Goal: Transaction & Acquisition: Obtain resource

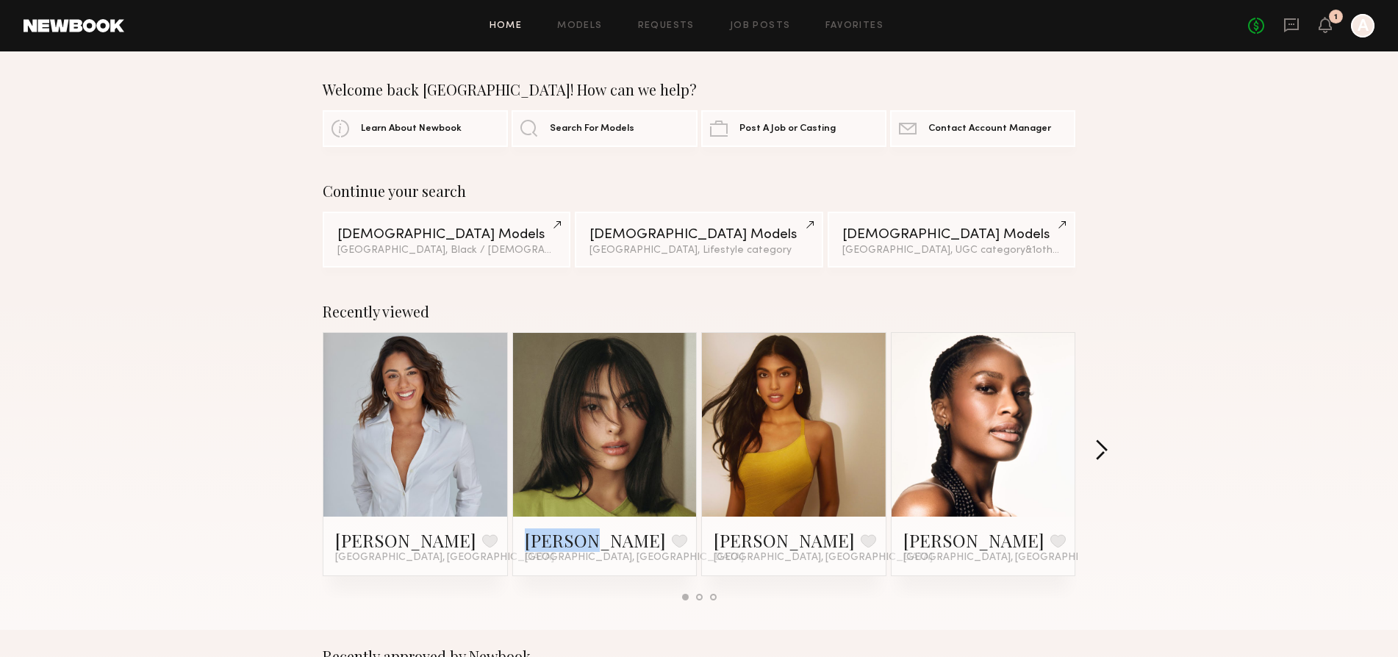
click at [1104, 452] on button "button" at bounding box center [1102, 452] width 14 height 24
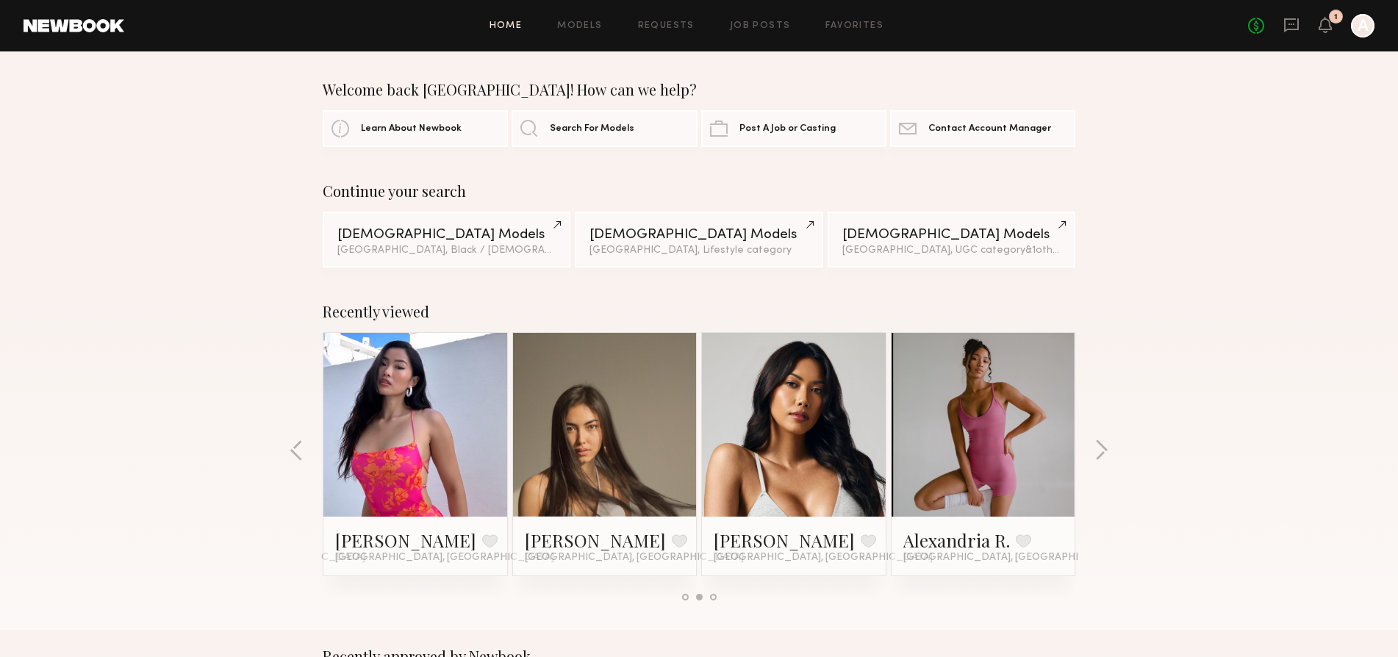
click at [1112, 445] on div "Recently viewed Angeline C. Favorite Los Angeles, CA Fifi K. Favorite Los Angel…" at bounding box center [699, 457] width 1398 height 345
click at [1104, 451] on button "button" at bounding box center [1102, 452] width 14 height 24
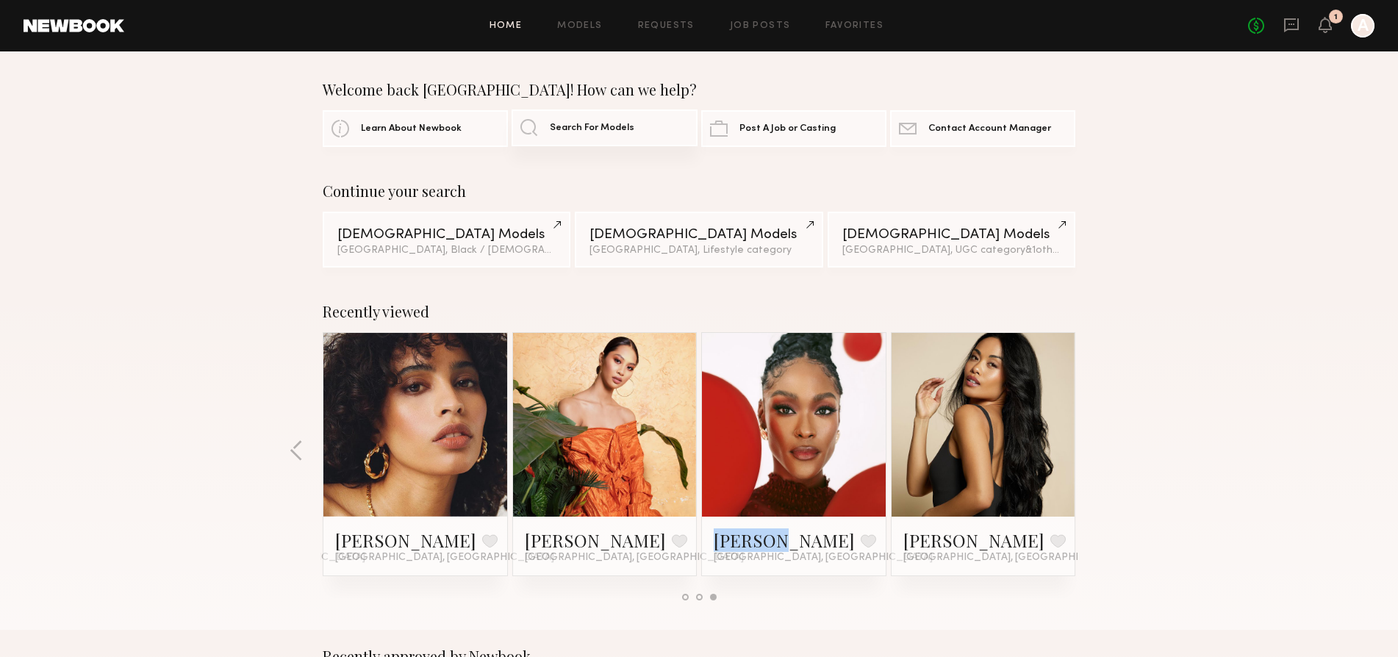
click at [567, 132] on span "Search For Models" at bounding box center [592, 129] width 85 height 10
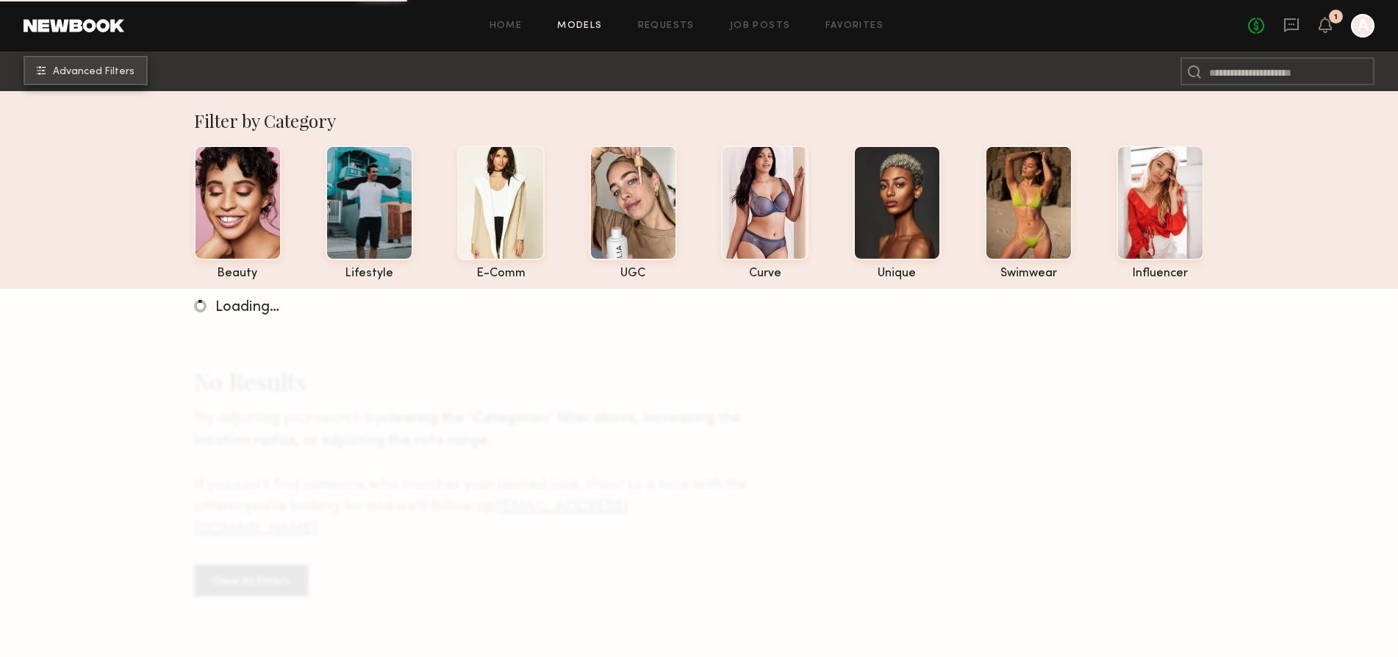
click at [69, 65] on button "Advanced Filters" at bounding box center [86, 70] width 124 height 29
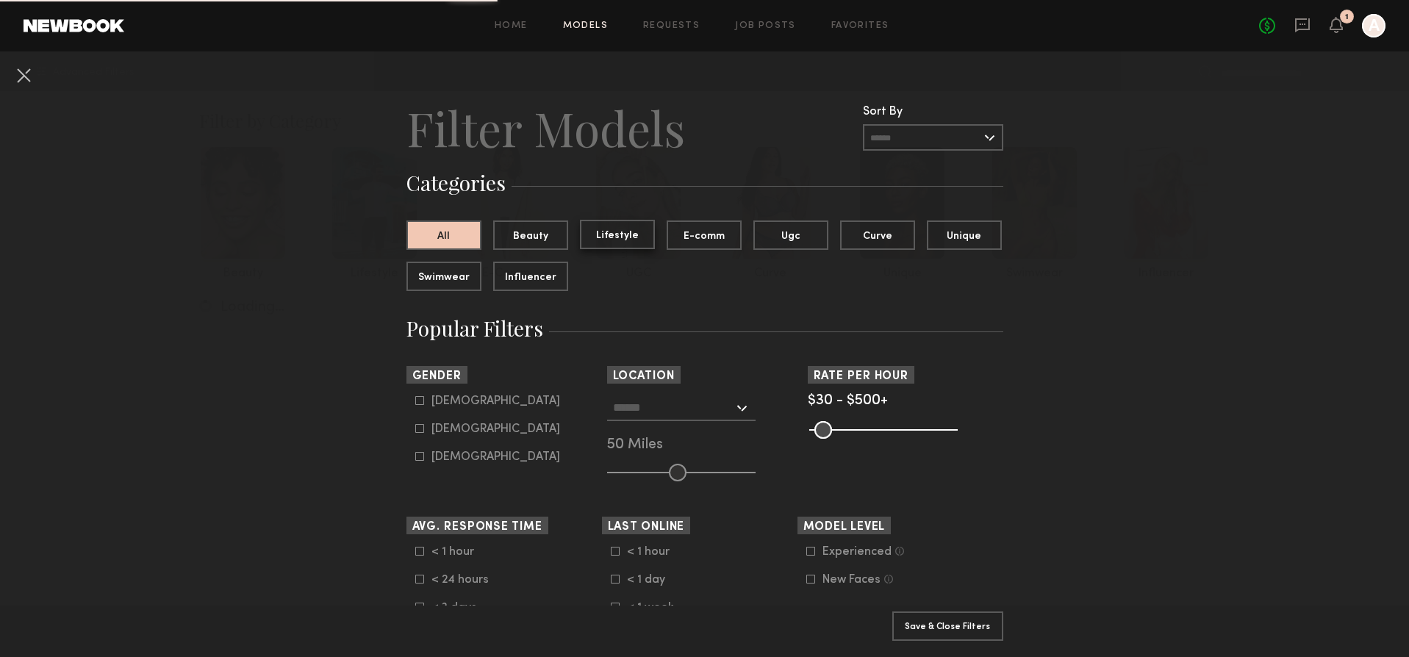
click at [604, 227] on button "Lifestyle" at bounding box center [617, 234] width 75 height 29
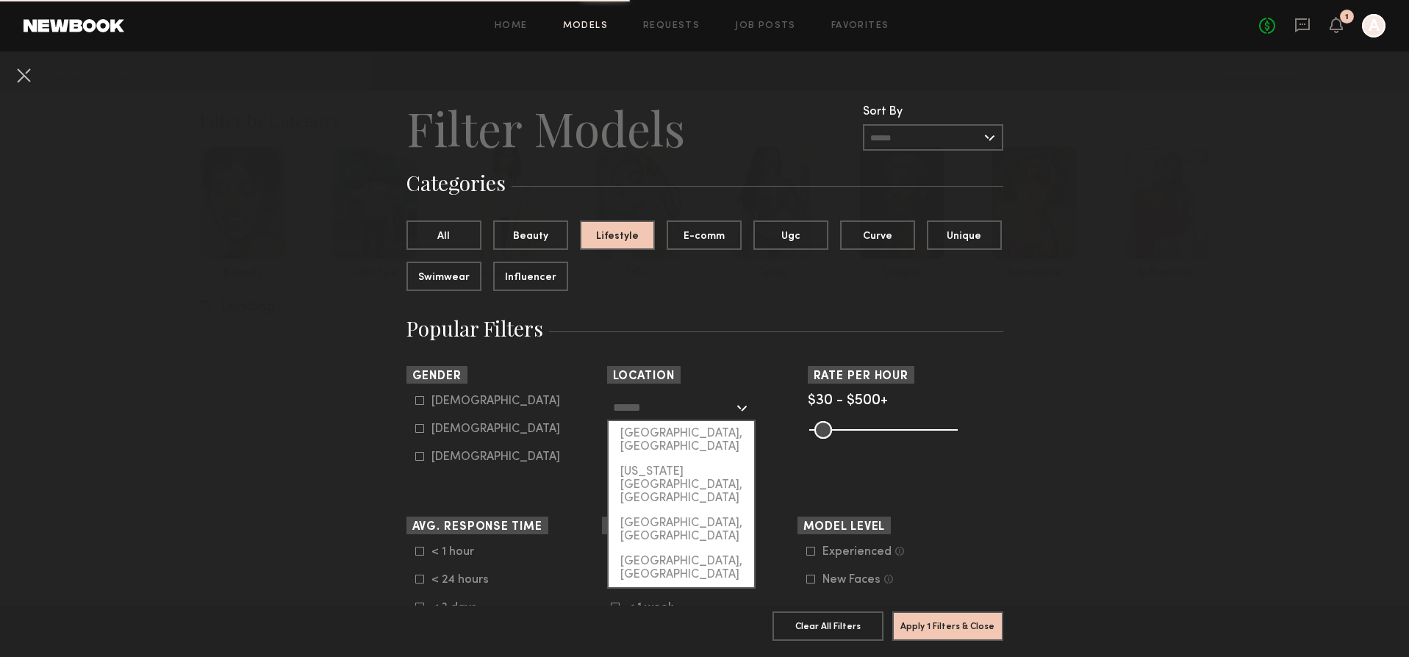
click at [628, 409] on input "text" at bounding box center [673, 407] width 121 height 25
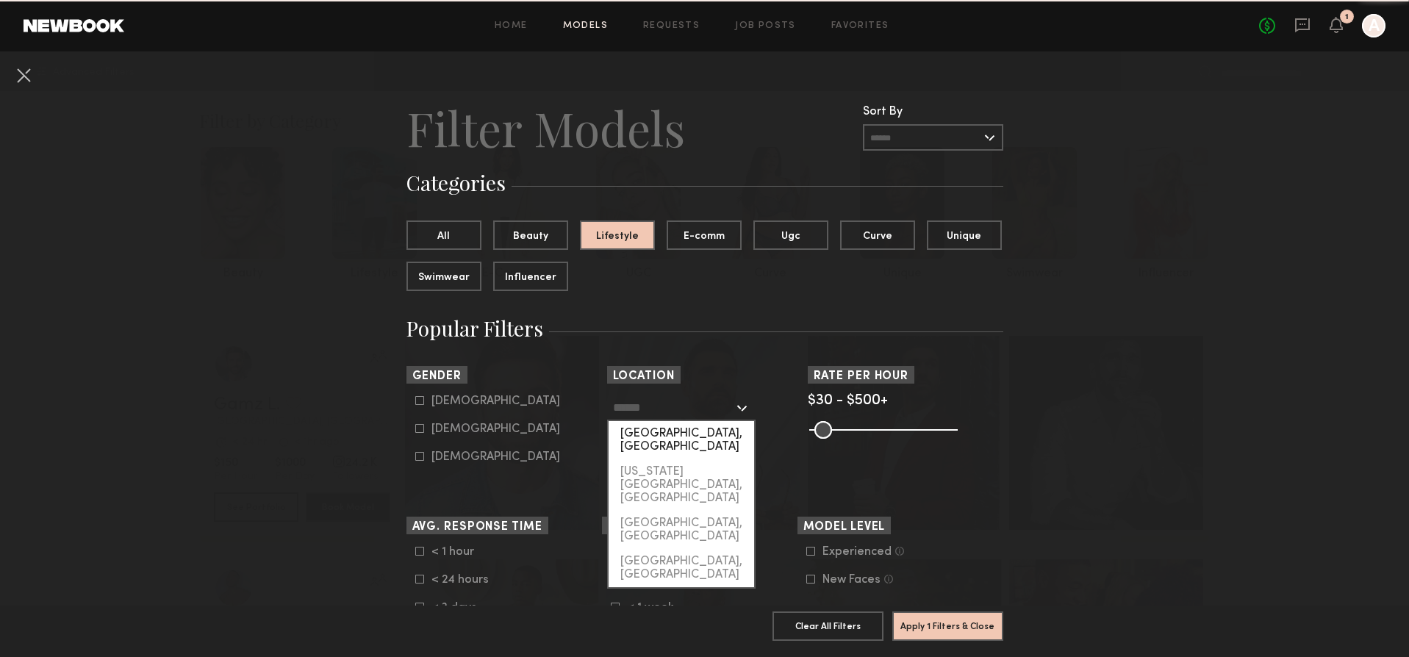
click at [643, 432] on div "[GEOGRAPHIC_DATA], [GEOGRAPHIC_DATA]" at bounding box center [682, 440] width 146 height 38
type input "**********"
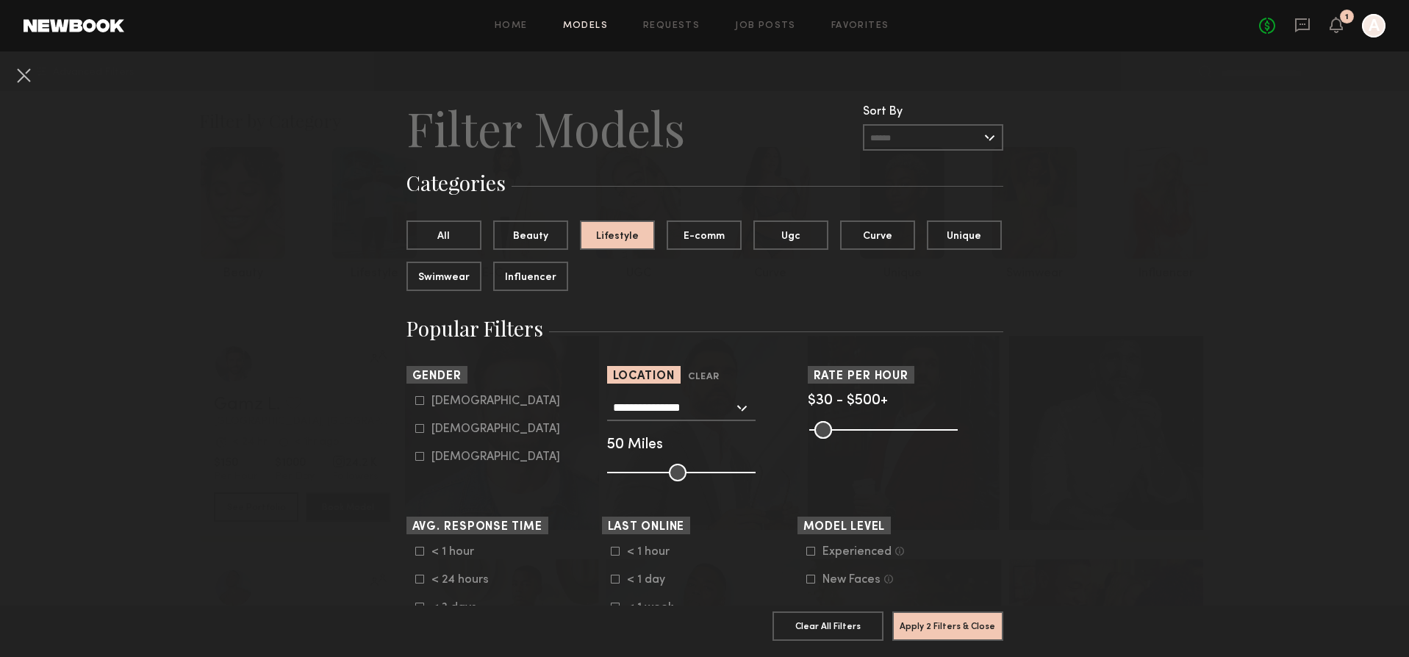
click at [447, 426] on div "Female" at bounding box center [496, 429] width 129 height 9
type input "**"
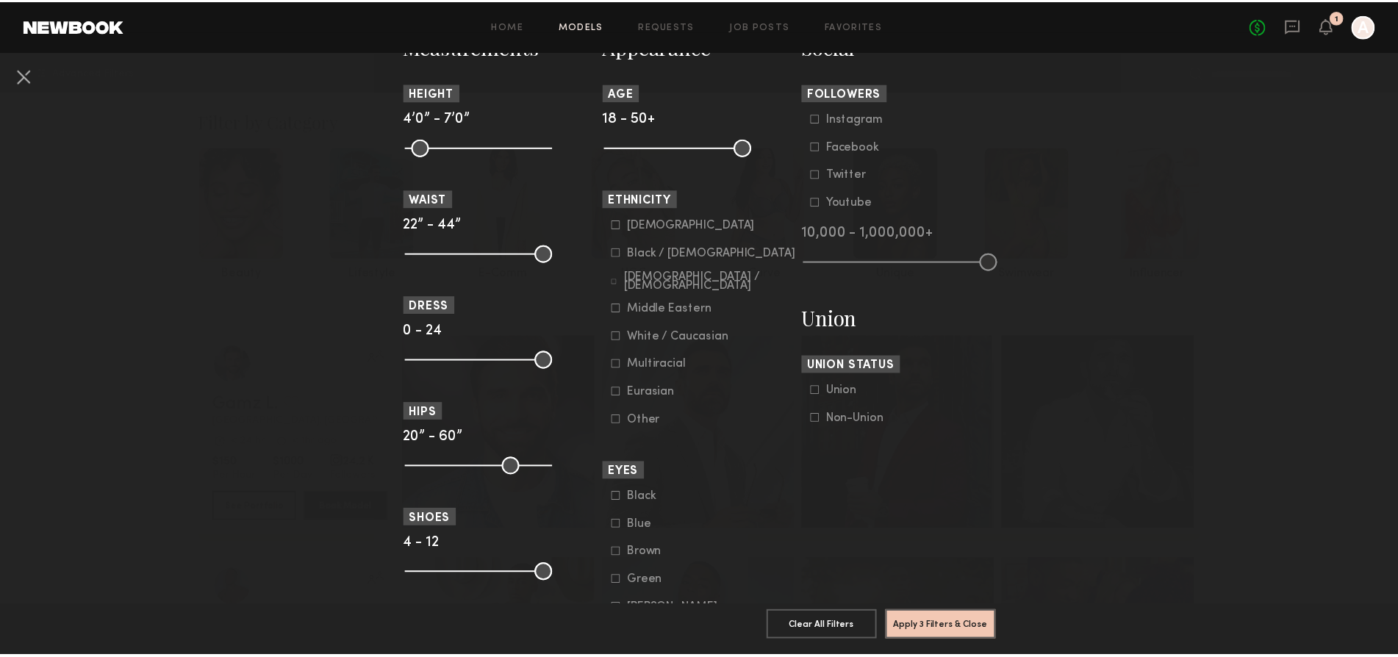
scroll to position [665, 0]
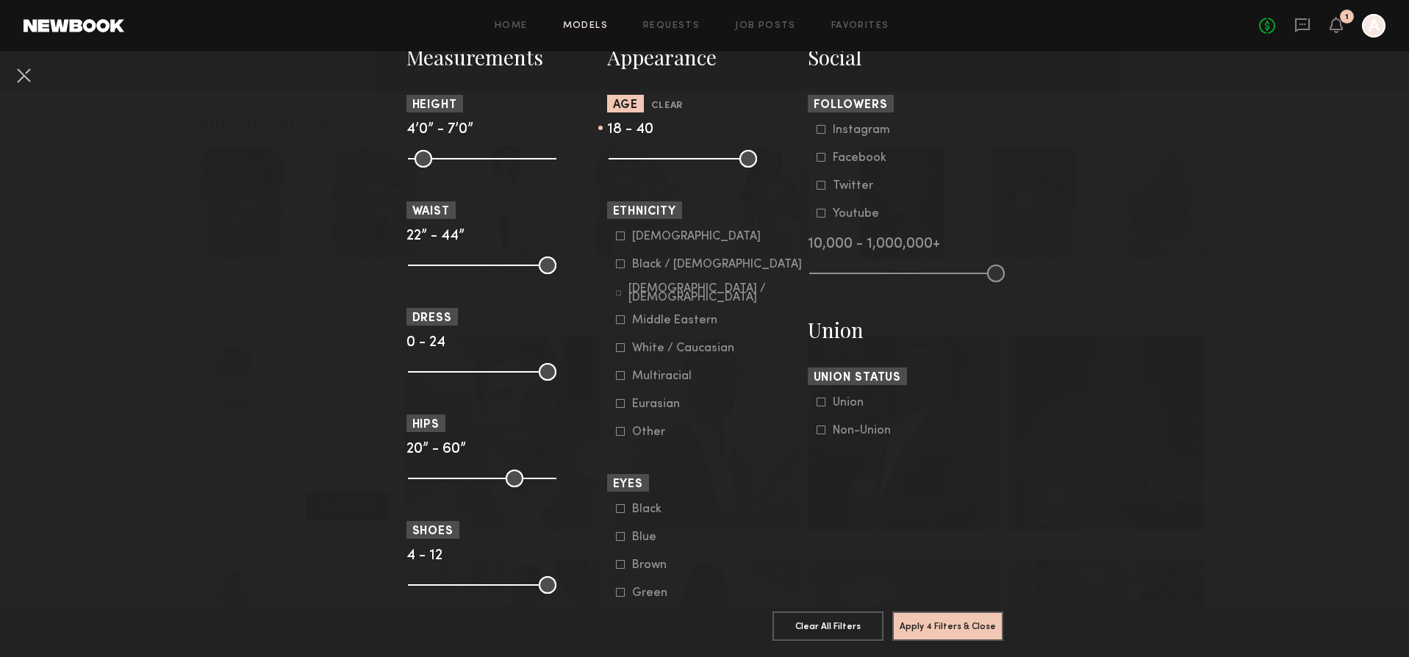
drag, startPoint x: 743, startPoint y: 158, endPoint x: 701, endPoint y: 146, distance: 42.8
type input "**"
click at [701, 146] on nb-browse-filter "Age Clear 18 - 40" at bounding box center [705, 130] width 196 height 71
drag, startPoint x: 609, startPoint y: 153, endPoint x: 639, endPoint y: 154, distance: 29.4
type input "**"
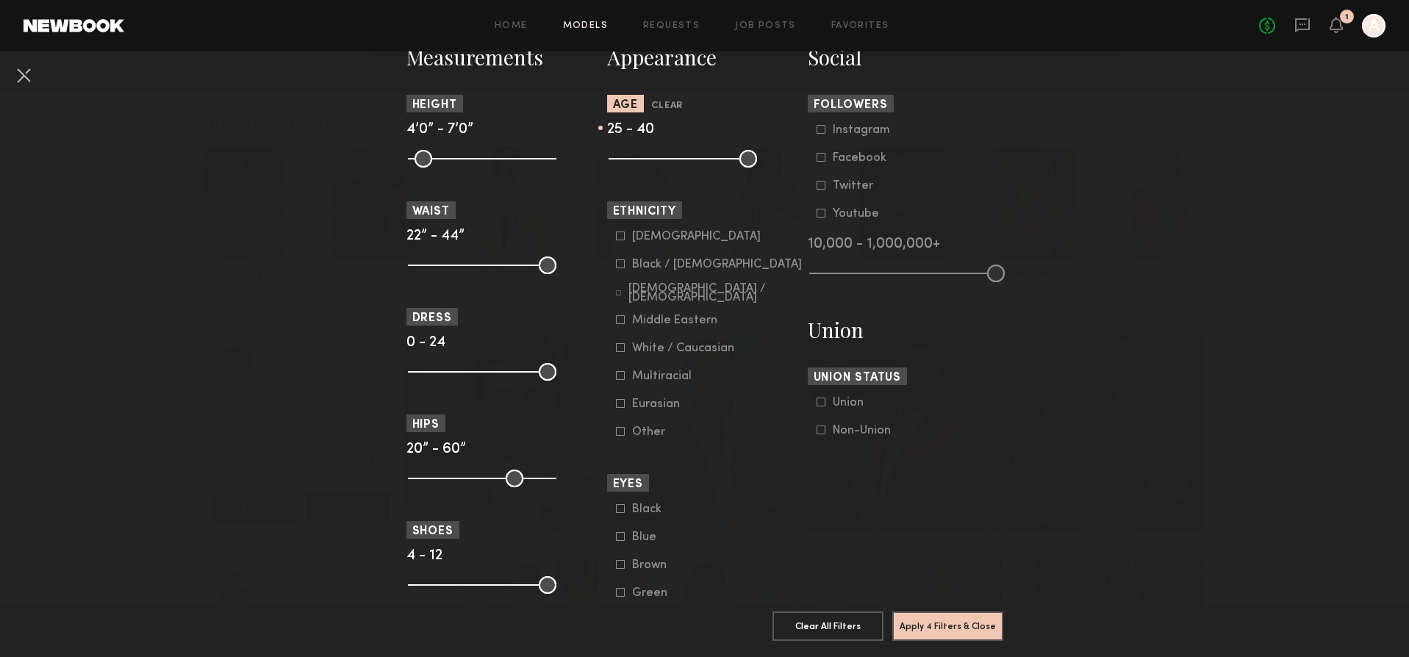
click at [639, 154] on input "range" at bounding box center [683, 159] width 149 height 18
click at [616, 237] on icon at bounding box center [620, 236] width 9 height 9
click at [616, 261] on icon at bounding box center [620, 264] width 9 height 9
click at [616, 282] on form "Asian Black / African American Hispanic / Latino Middle Eastern White / Caucasi…" at bounding box center [709, 334] width 187 height 209
click at [616, 290] on icon at bounding box center [619, 293] width 6 height 6
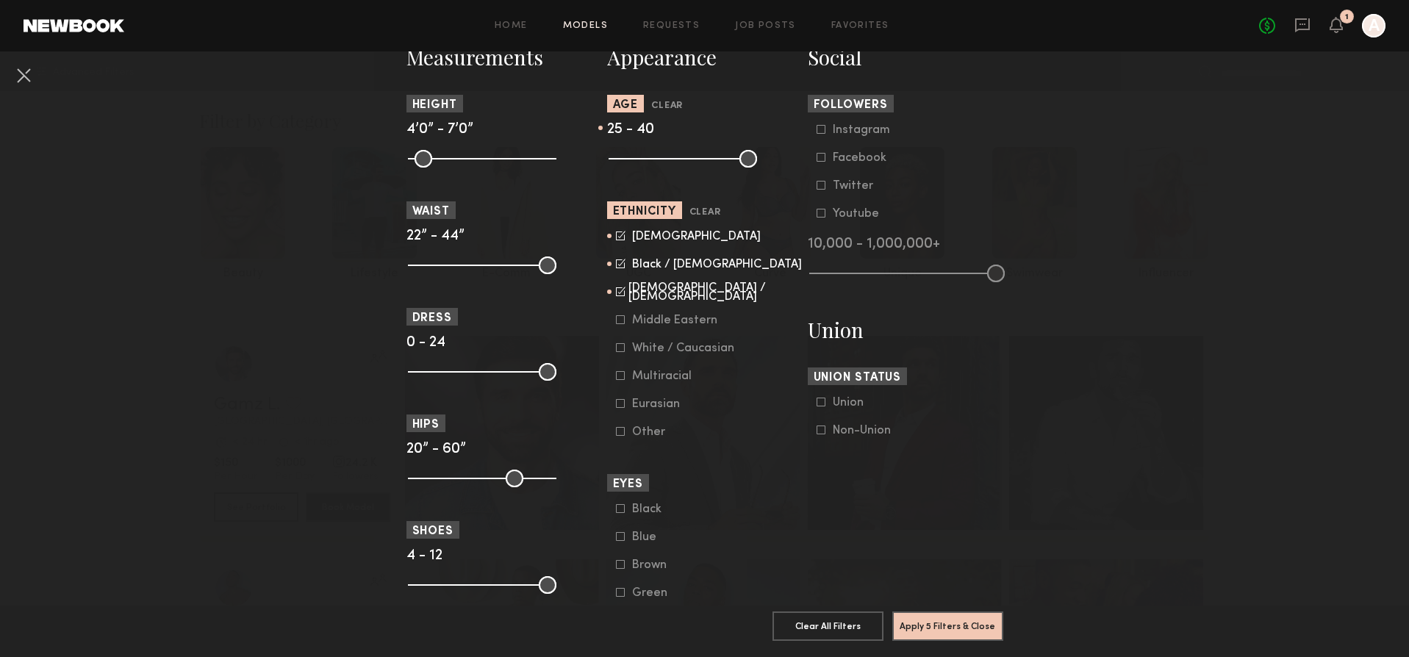
click at [616, 322] on icon at bounding box center [620, 319] width 9 height 9
click at [948, 615] on button "Apply 5 Filters & Close" at bounding box center [948, 625] width 111 height 29
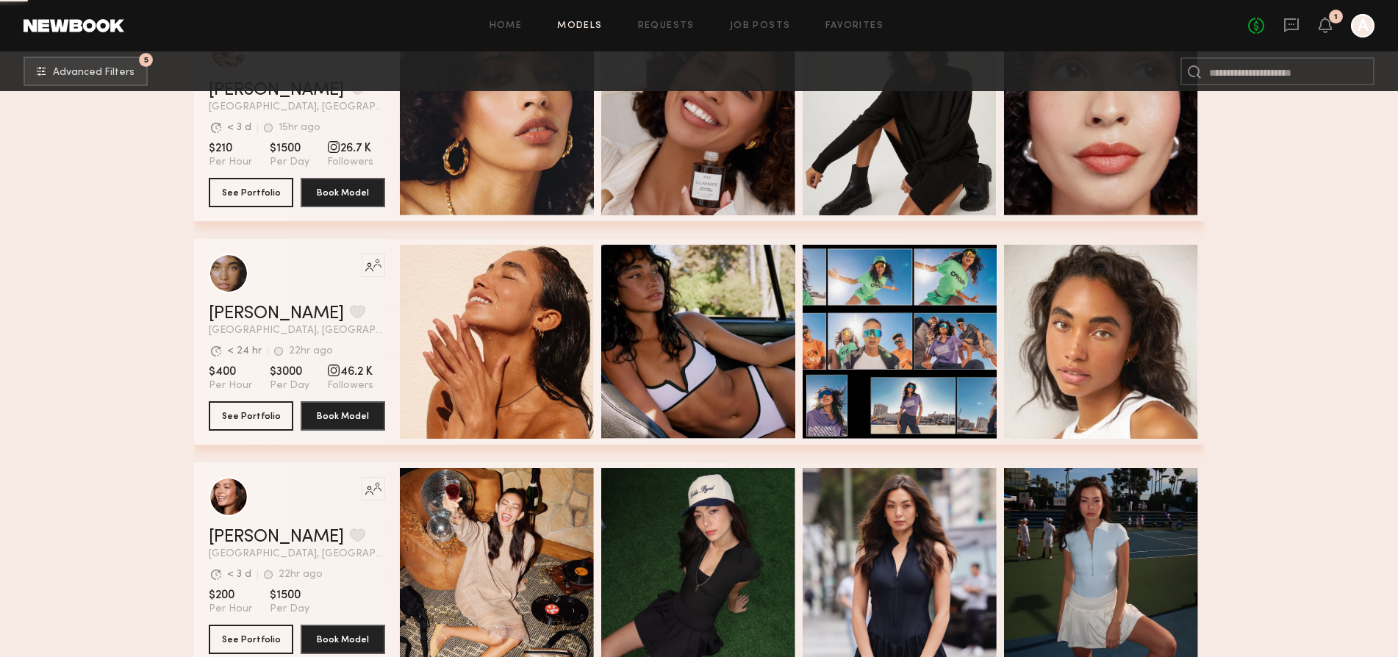
scroll to position [1696, 0]
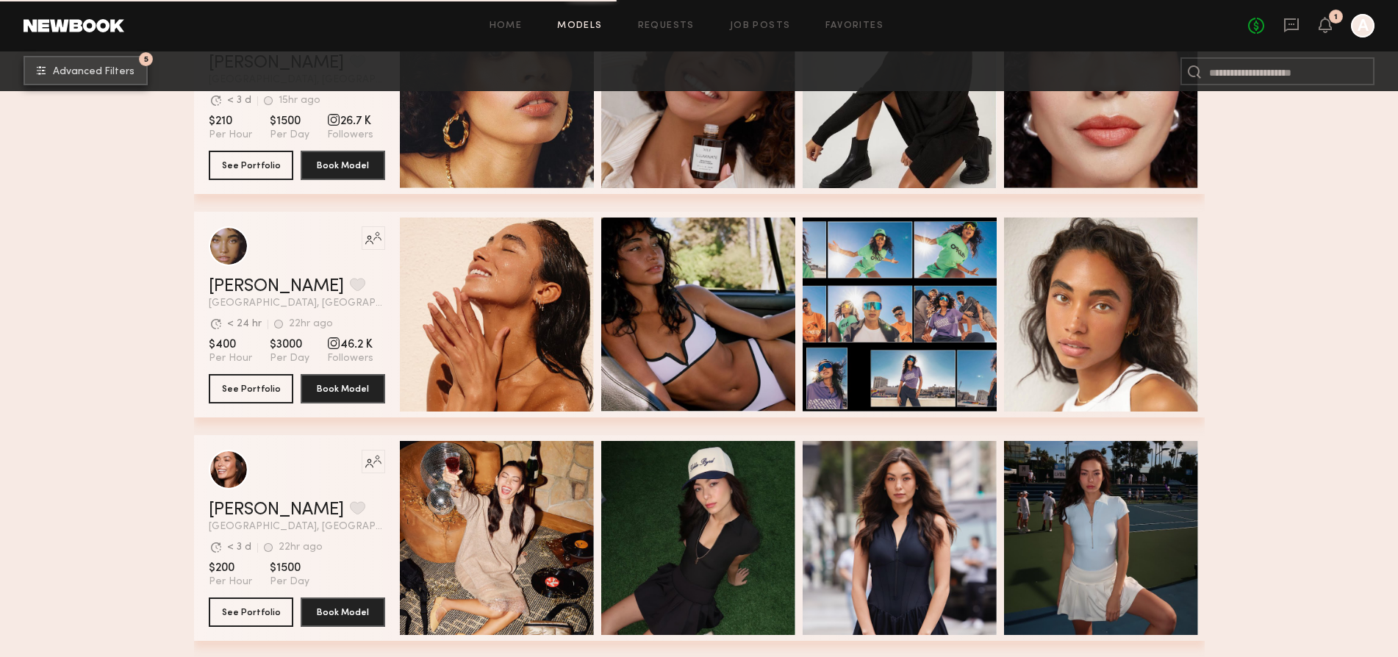
click at [107, 59] on button "5 Advanced Filters" at bounding box center [86, 70] width 124 height 29
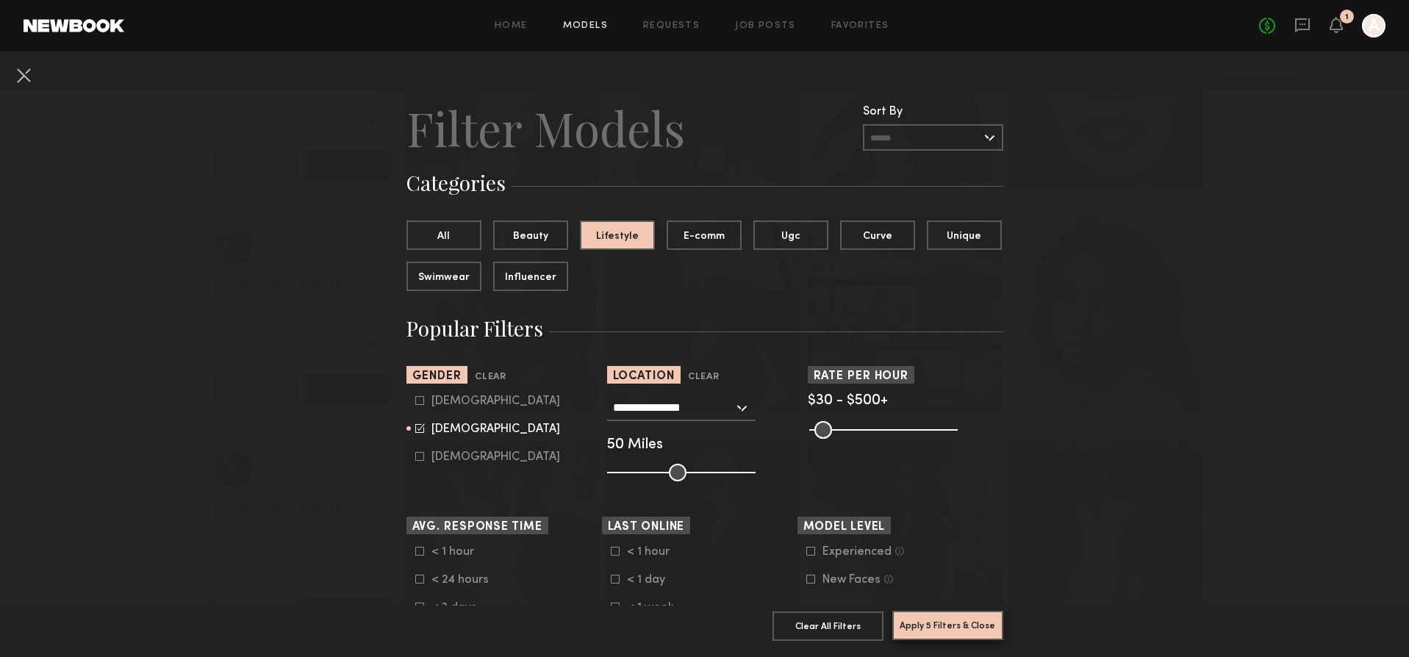
click at [931, 613] on button "Apply 5 Filters & Close" at bounding box center [948, 625] width 111 height 29
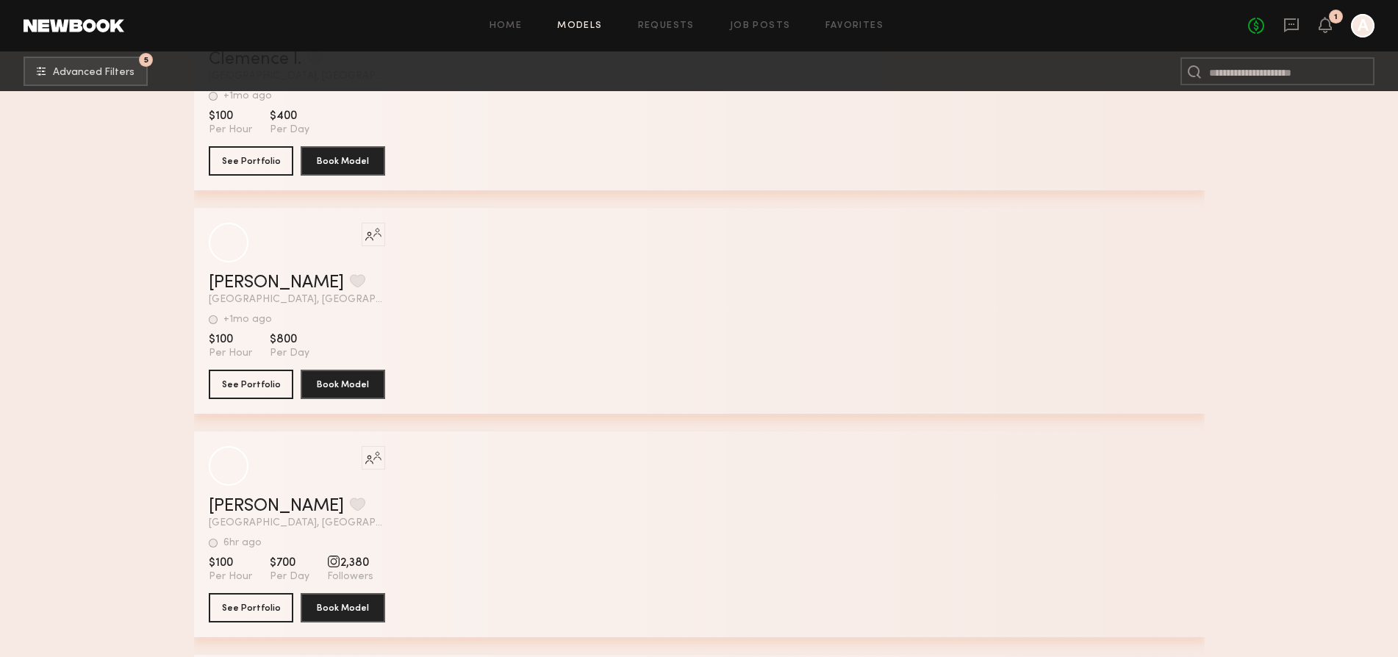
scroll to position [76367, 0]
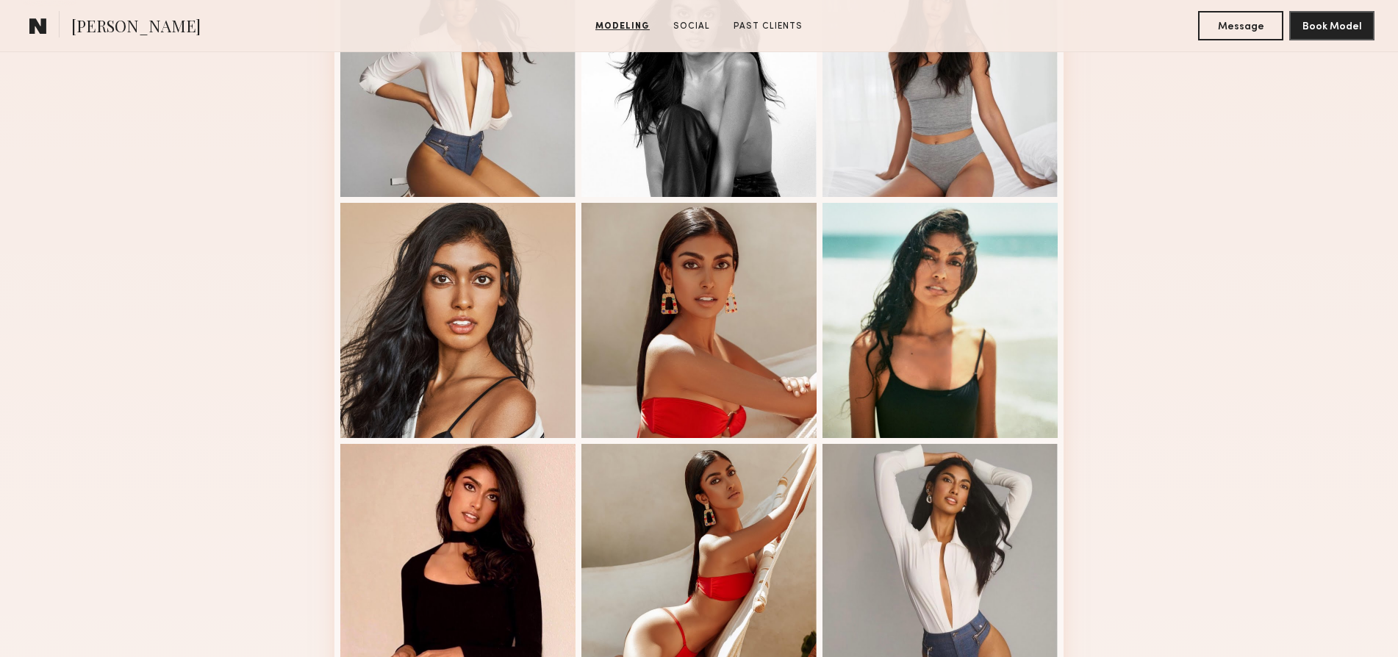
scroll to position [1150, 0]
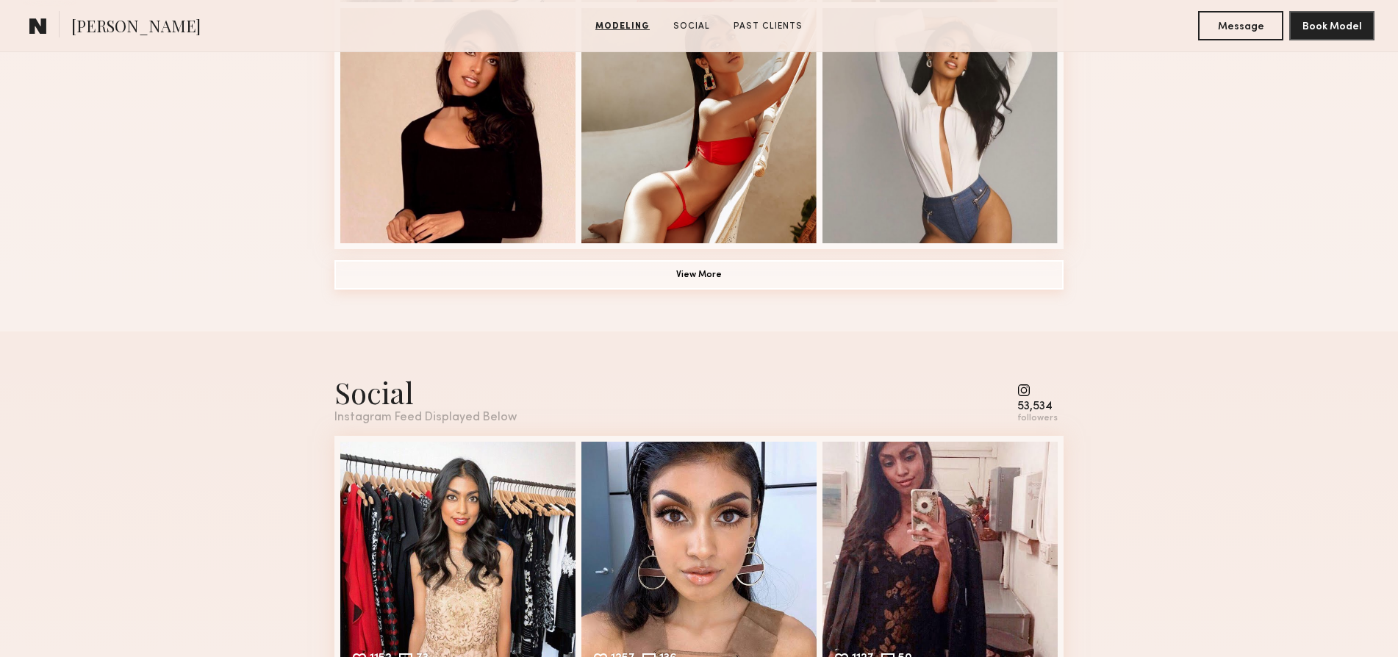
click at [708, 271] on button "View More" at bounding box center [699, 274] width 729 height 29
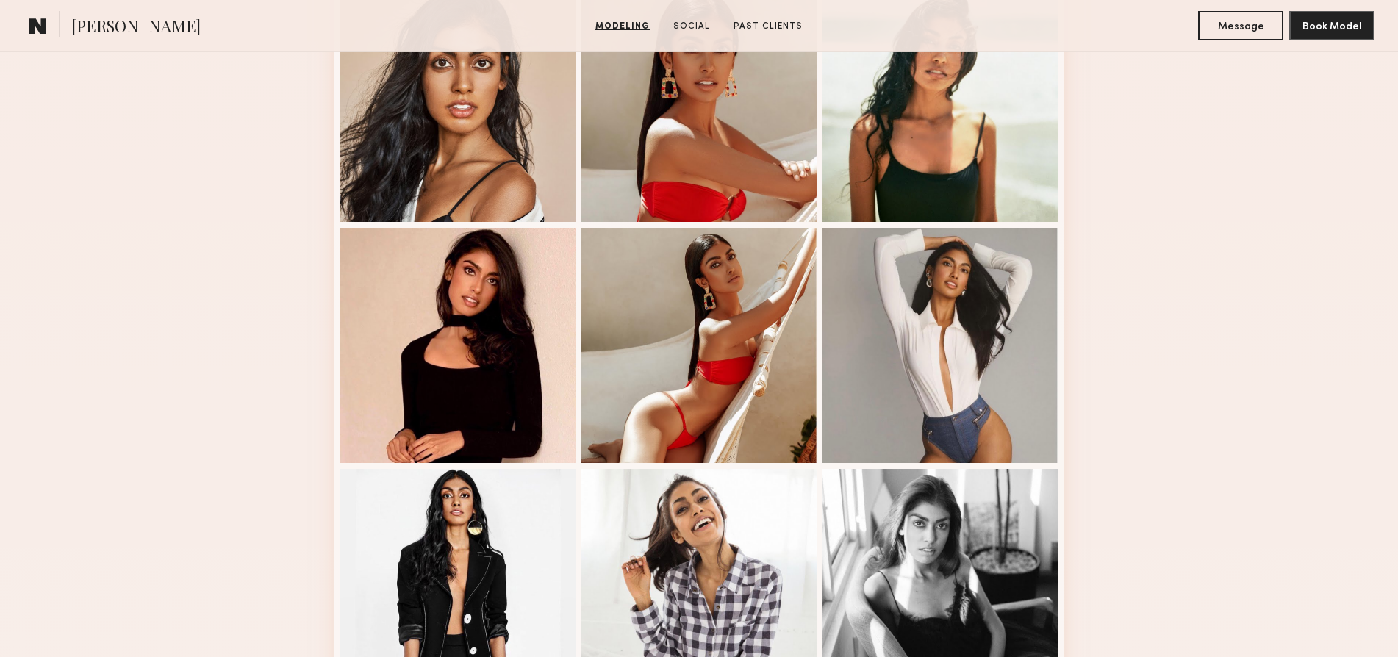
scroll to position [0, 0]
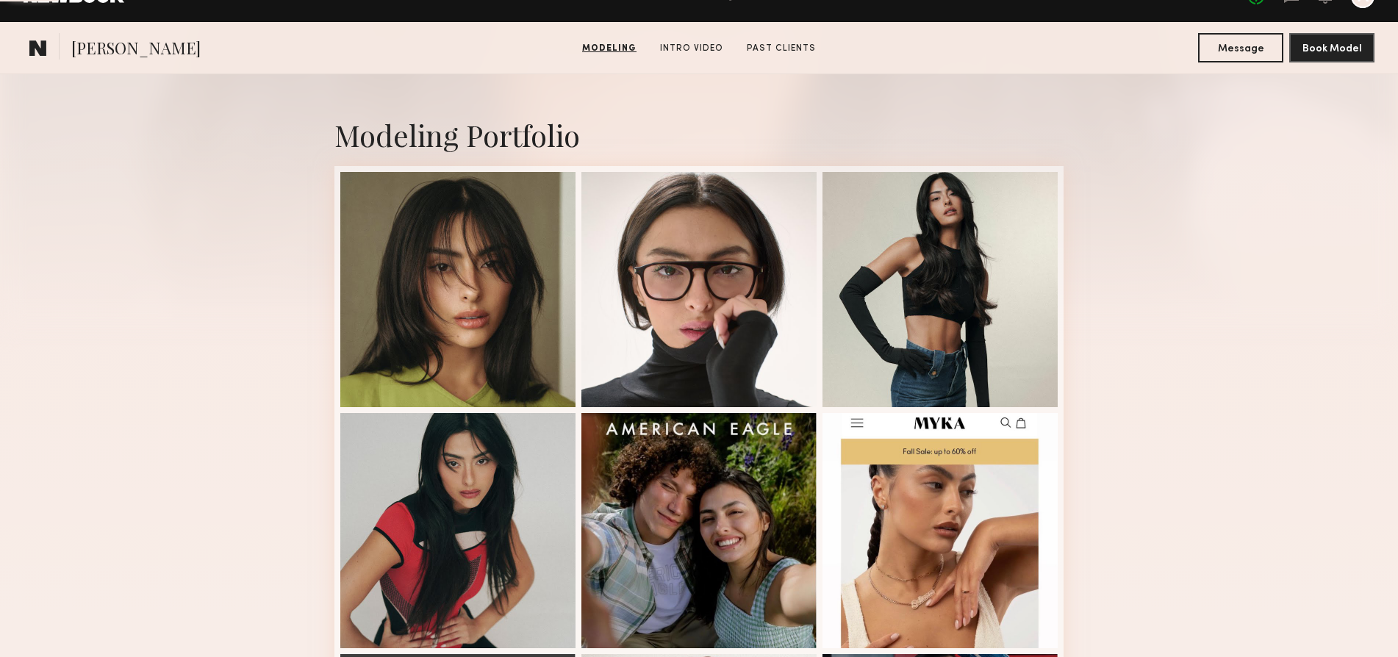
scroll to position [964, 0]
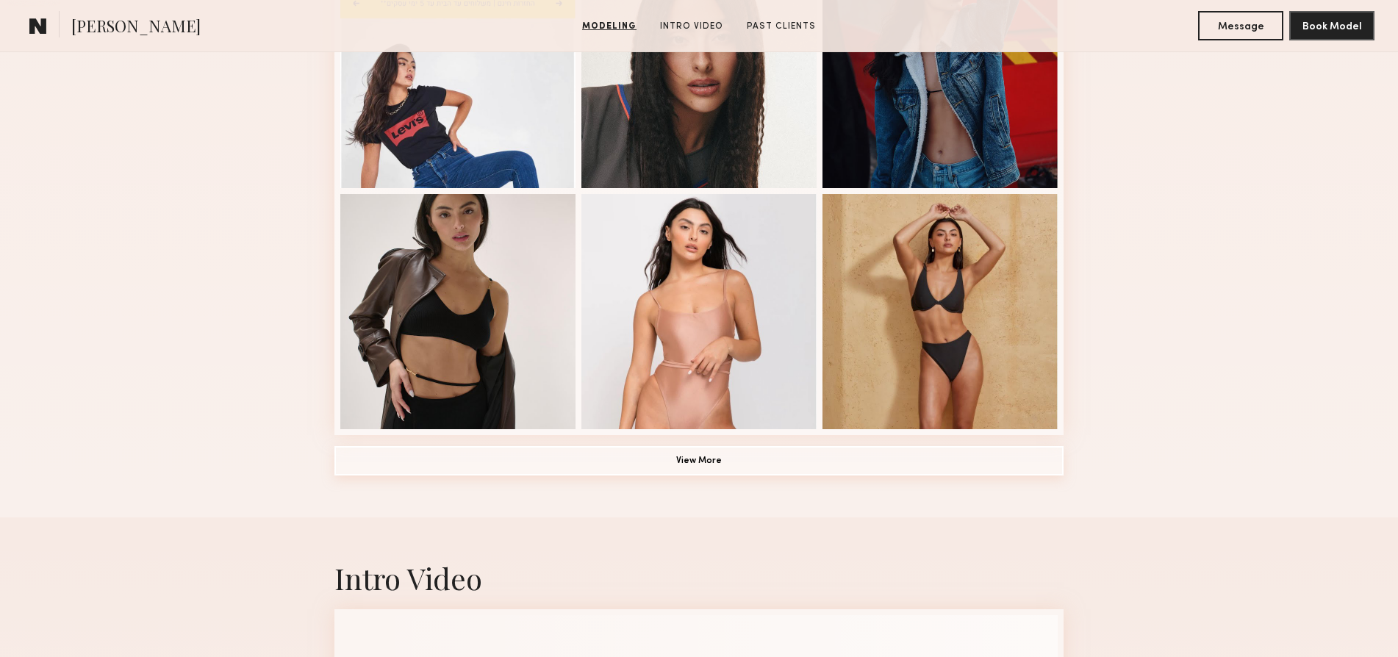
click at [748, 459] on button "View More" at bounding box center [699, 460] width 729 height 29
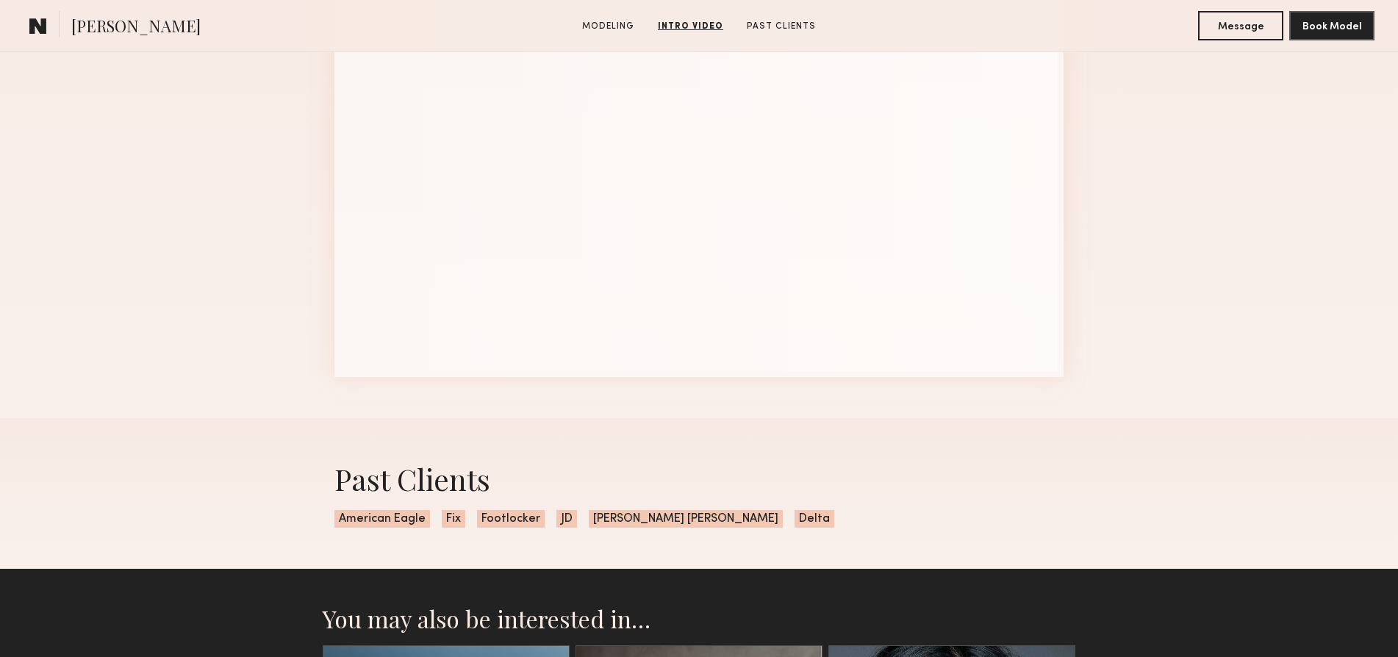
scroll to position [2161, 0]
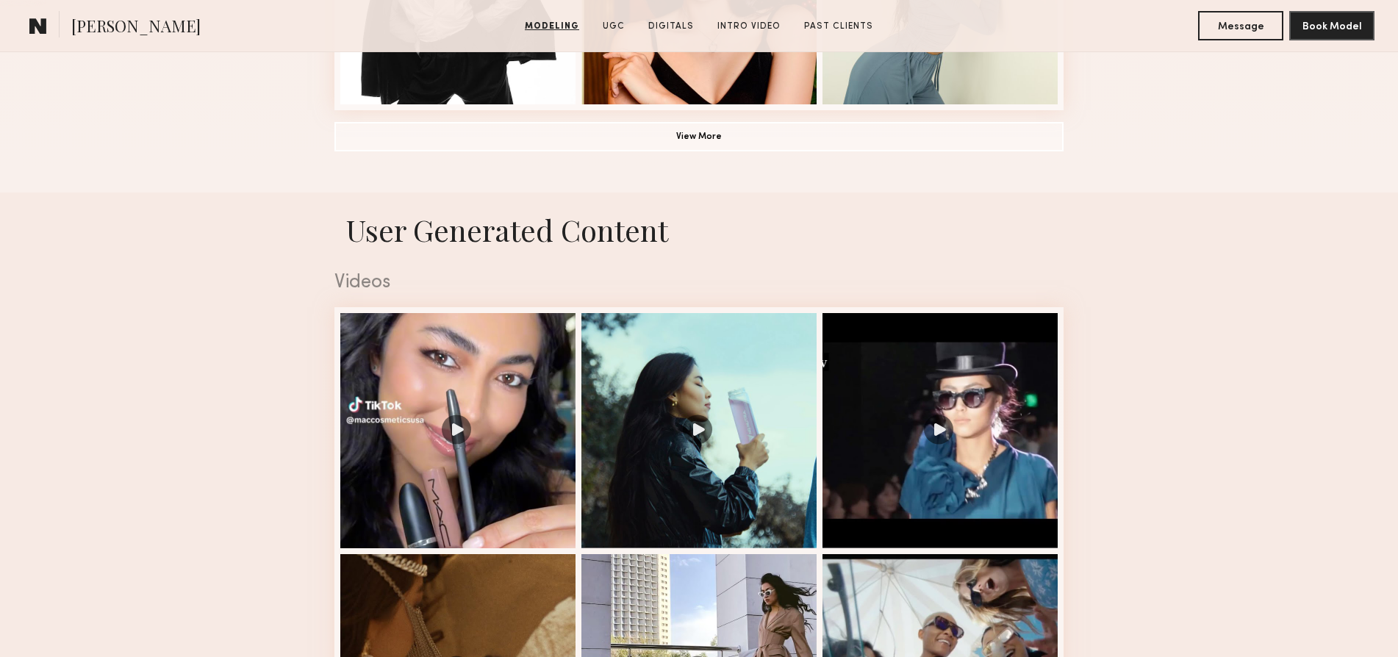
scroll to position [1265, 0]
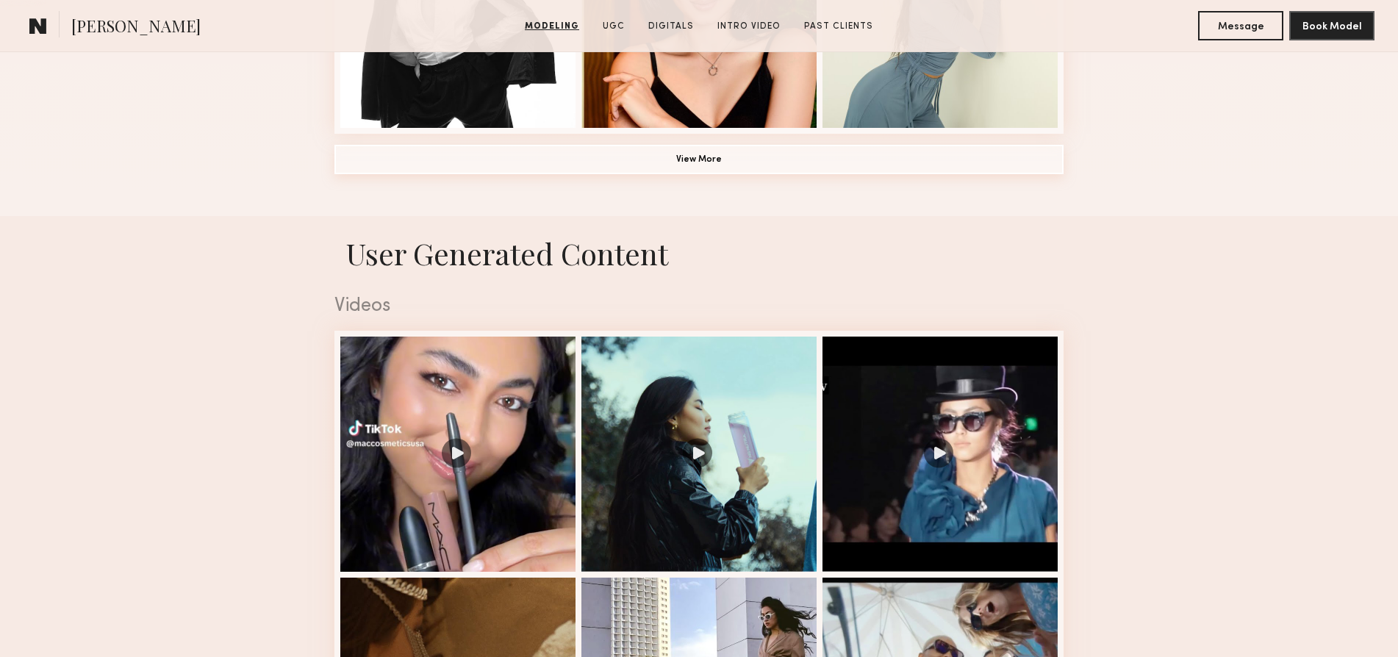
click at [679, 160] on button "View More" at bounding box center [699, 159] width 729 height 29
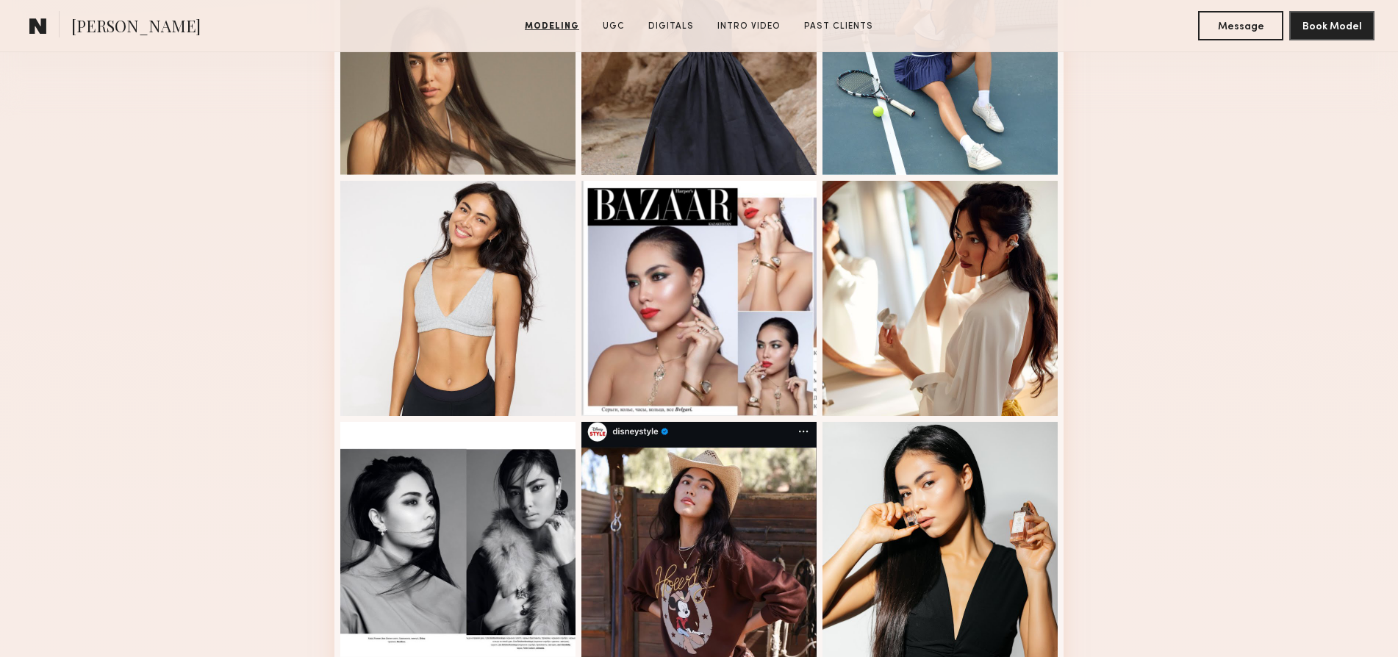
scroll to position [316, 0]
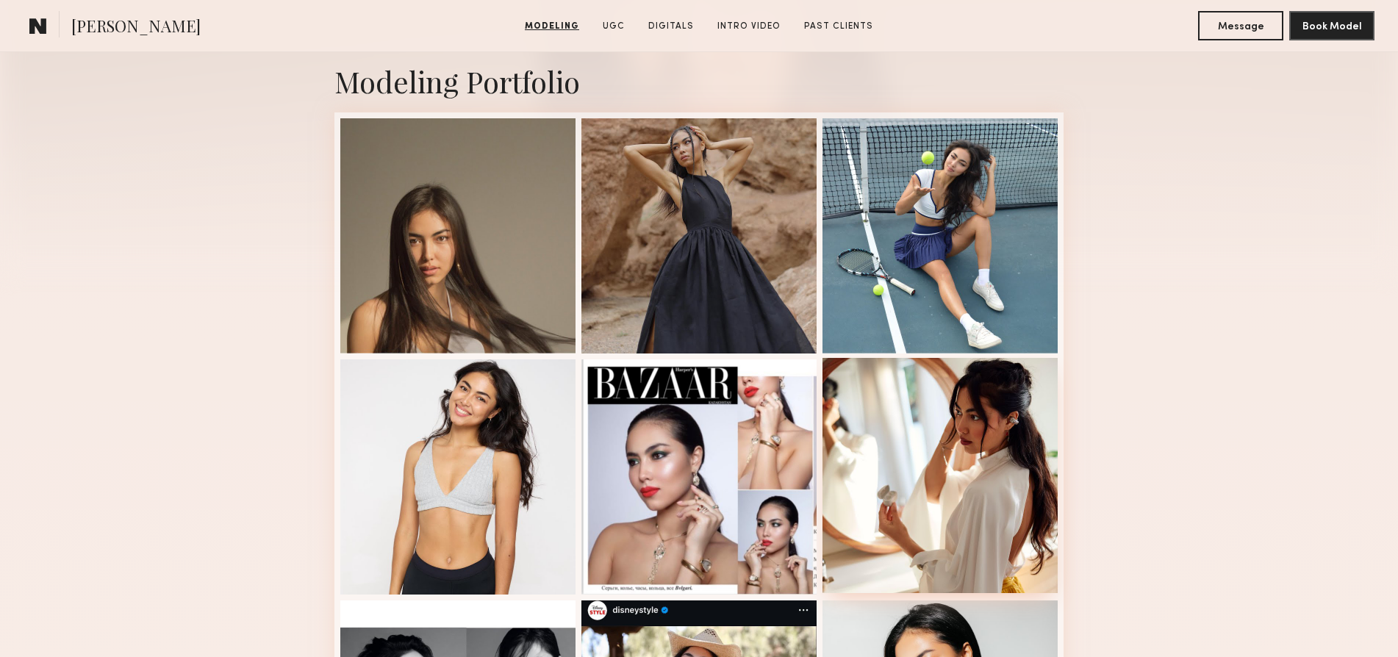
click at [951, 482] on div at bounding box center [940, 475] width 235 height 235
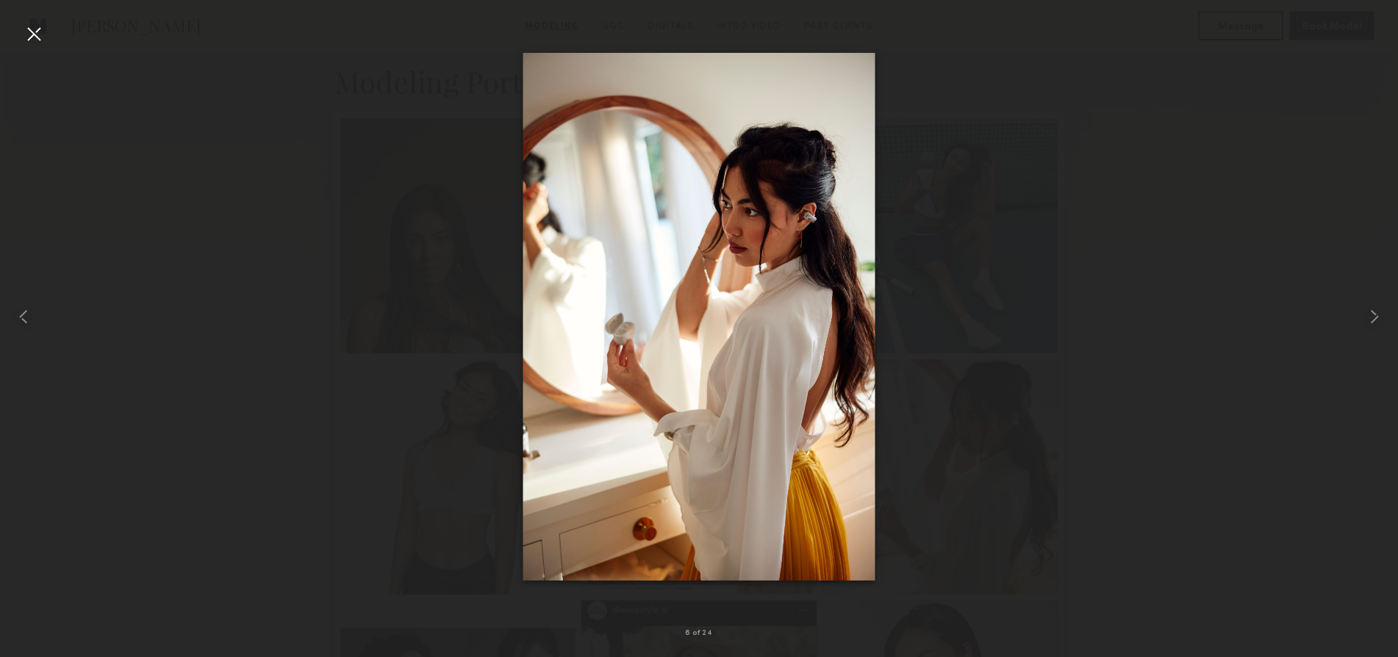
click at [32, 32] on div at bounding box center [34, 34] width 24 height 24
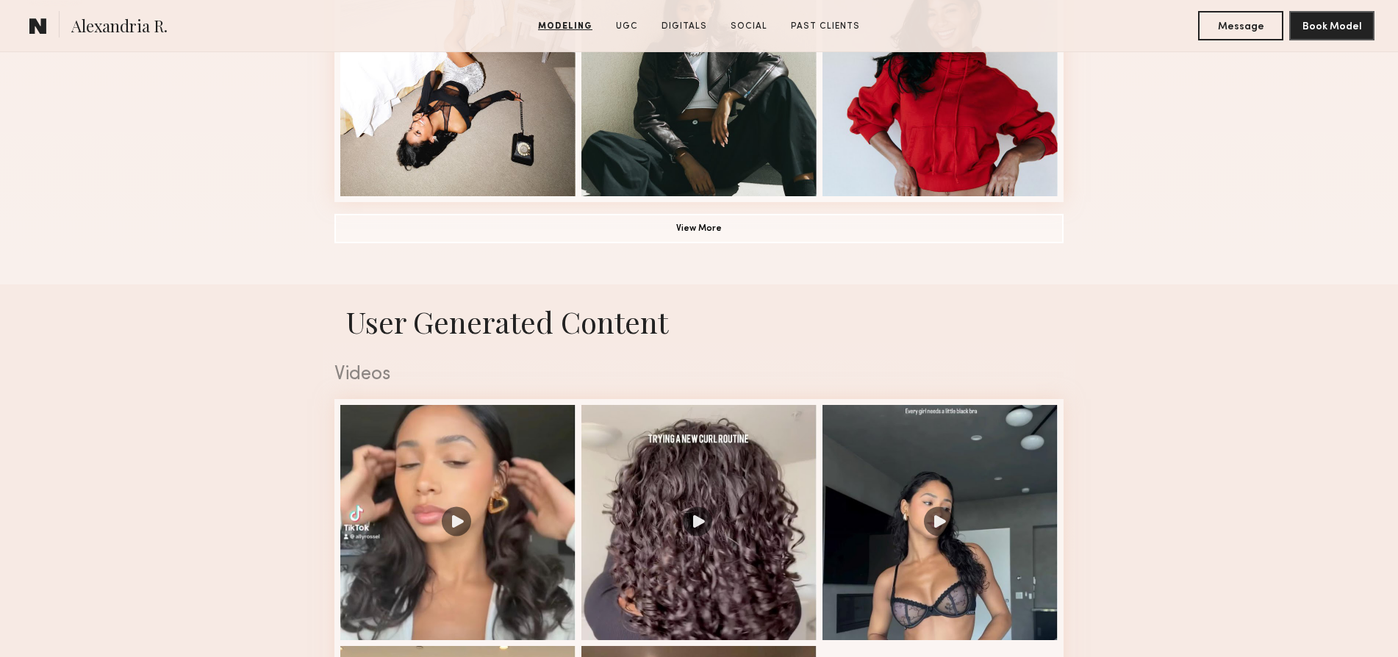
scroll to position [1169, 0]
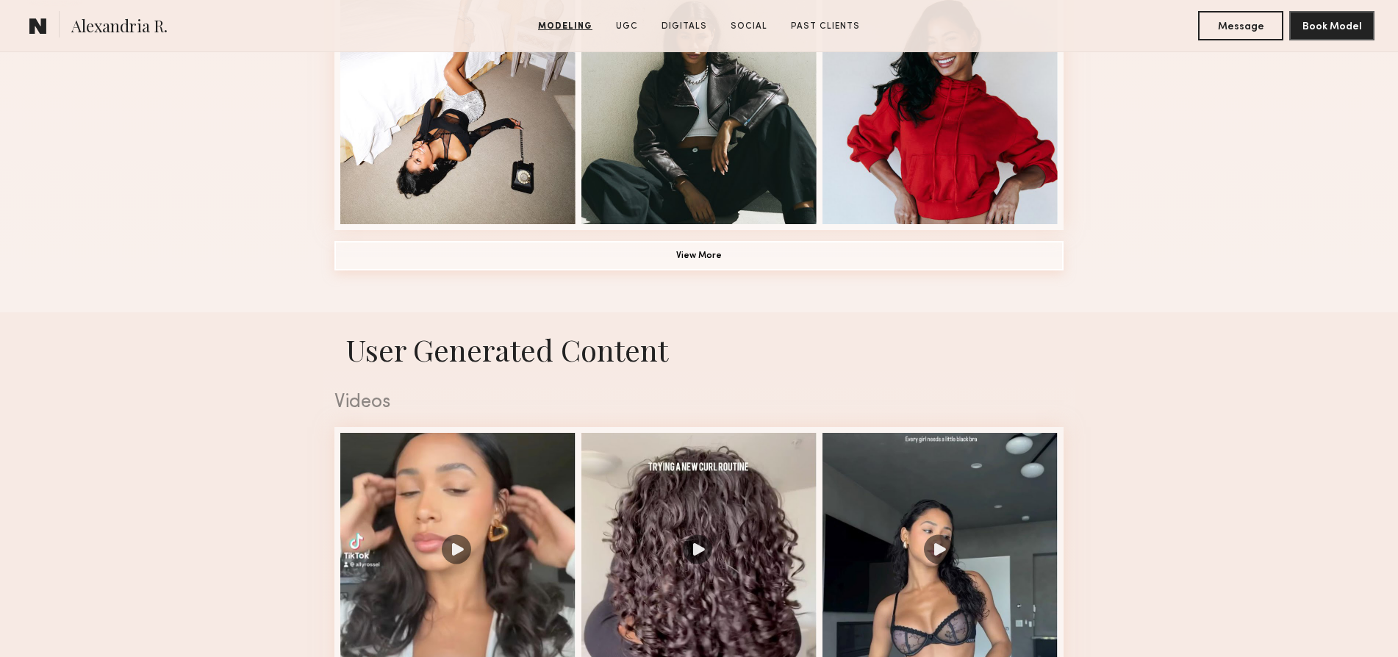
click at [701, 251] on button "View More" at bounding box center [699, 255] width 729 height 29
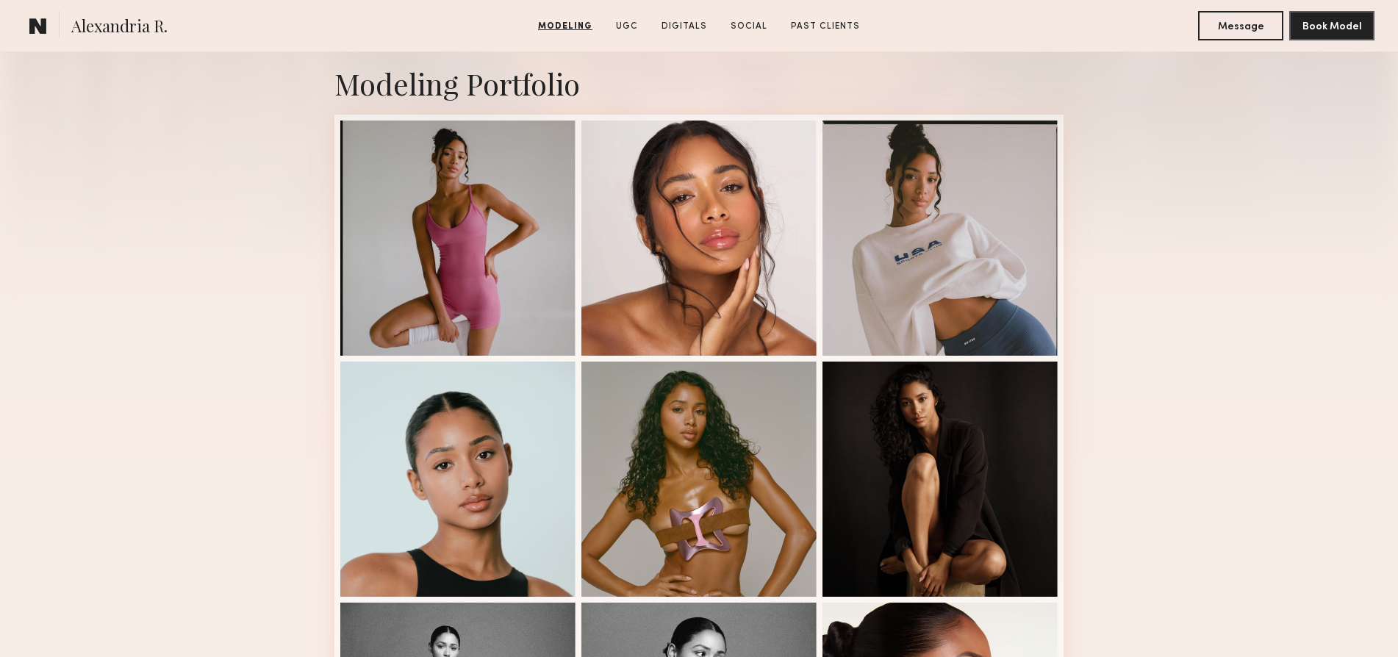
scroll to position [224, 0]
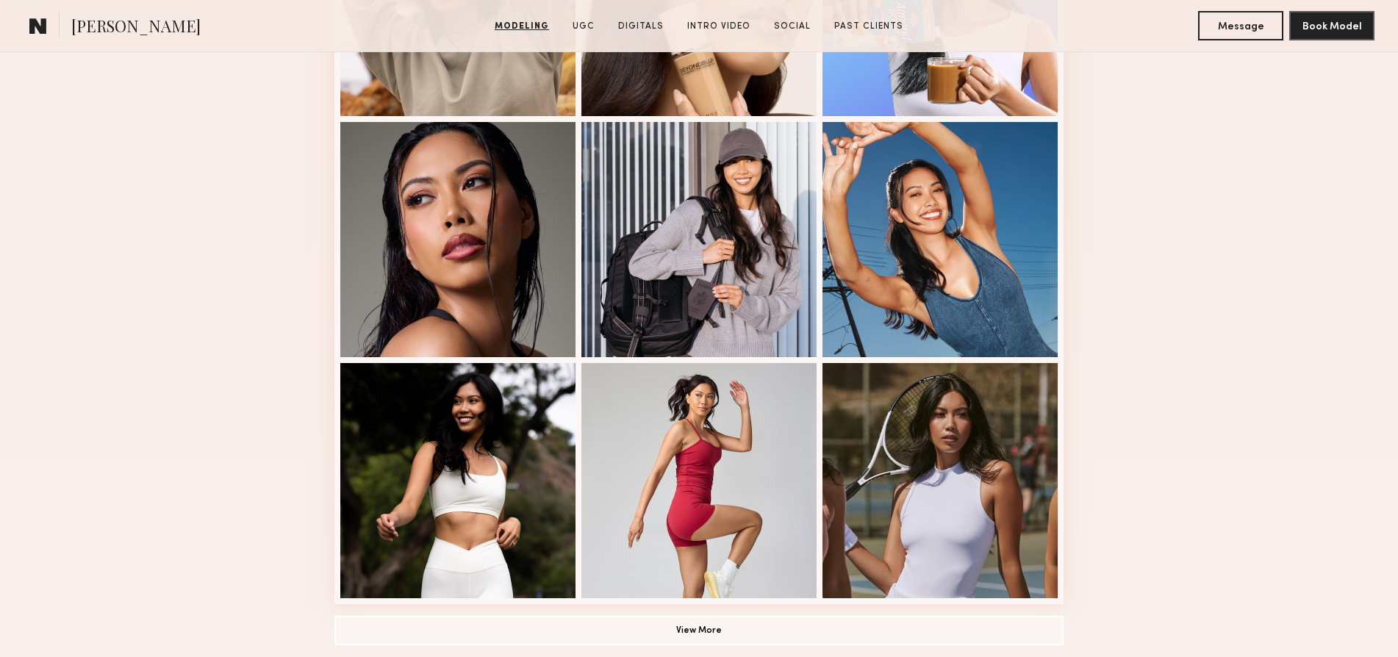
scroll to position [910, 0]
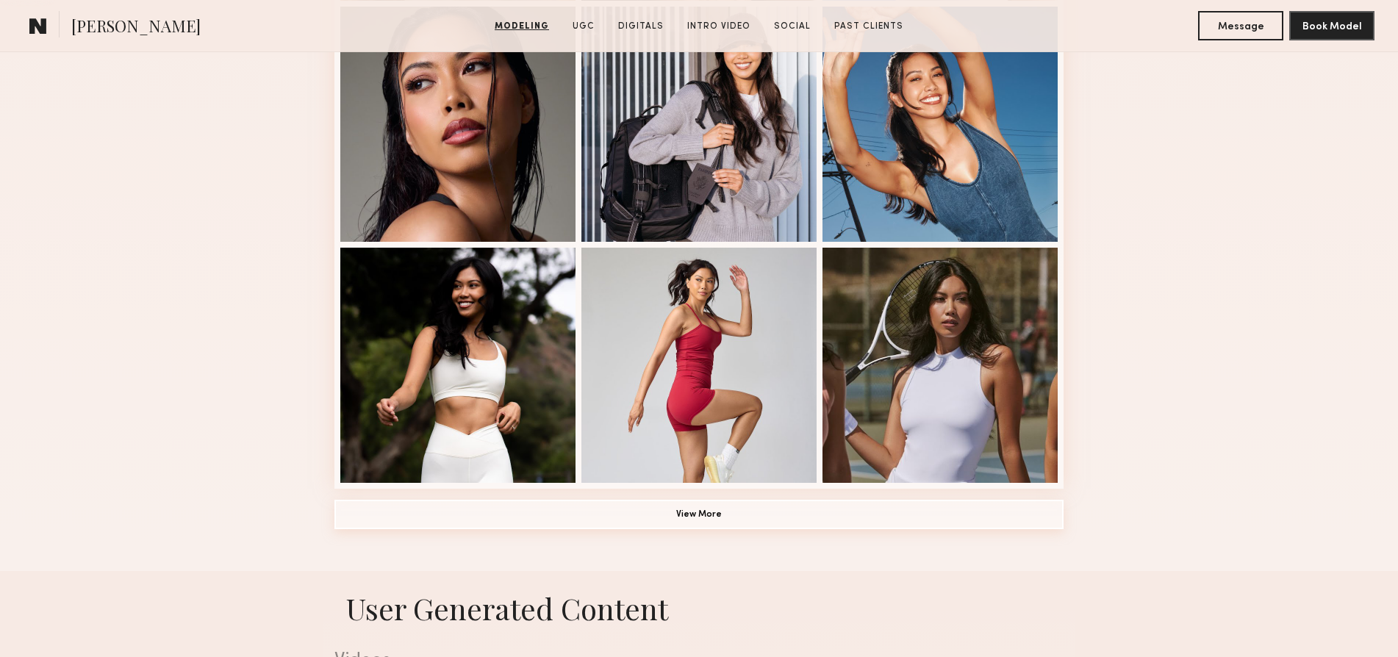
click at [694, 517] on button "View More" at bounding box center [699, 514] width 729 height 29
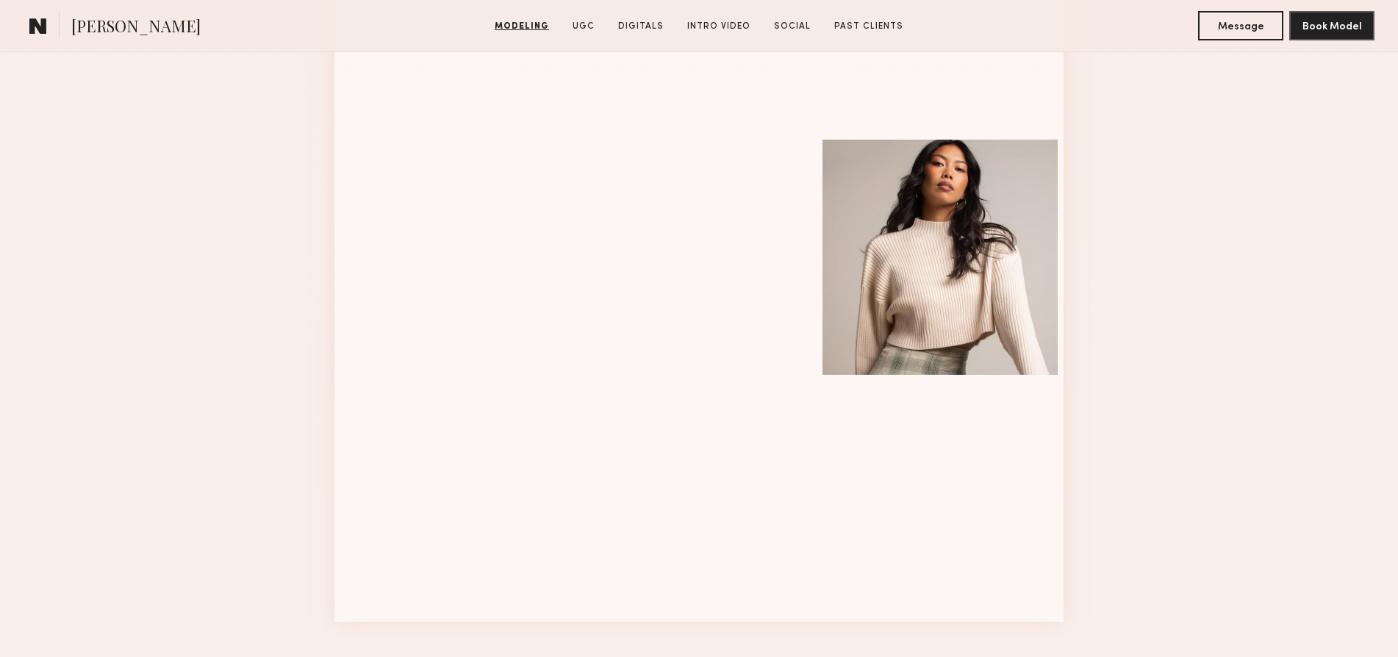
scroll to position [1750, 0]
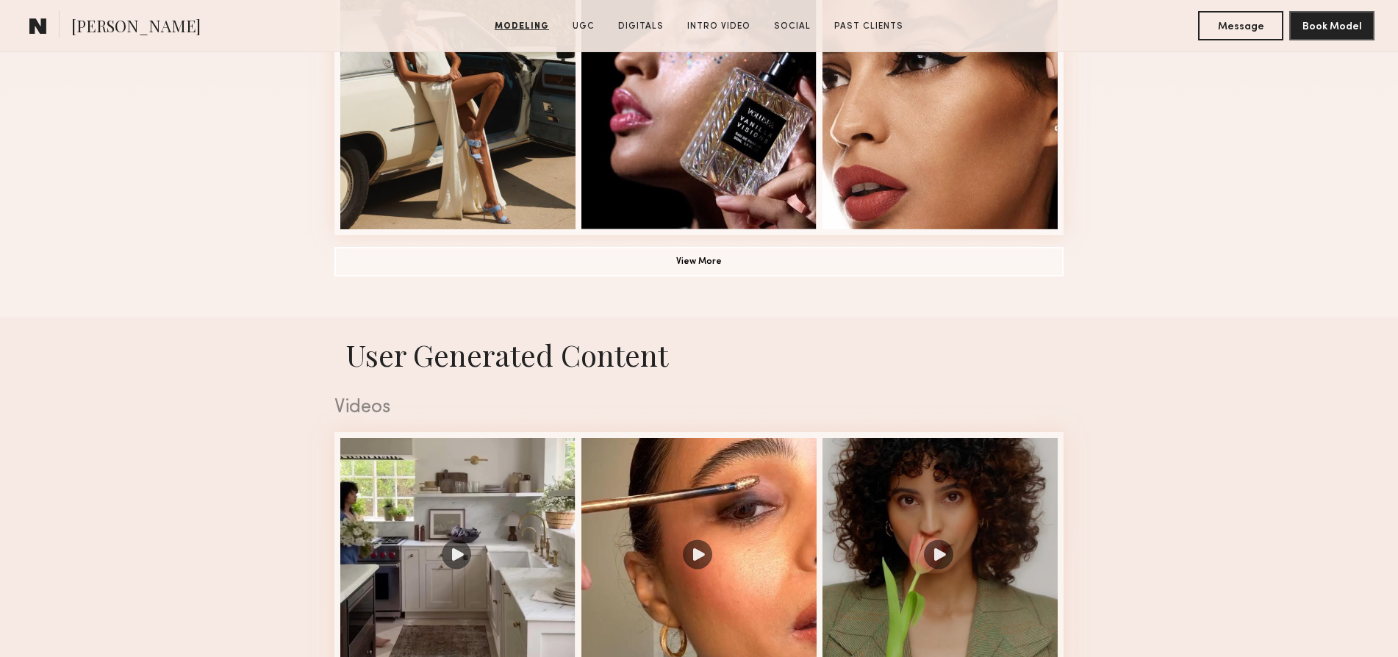
scroll to position [876, 0]
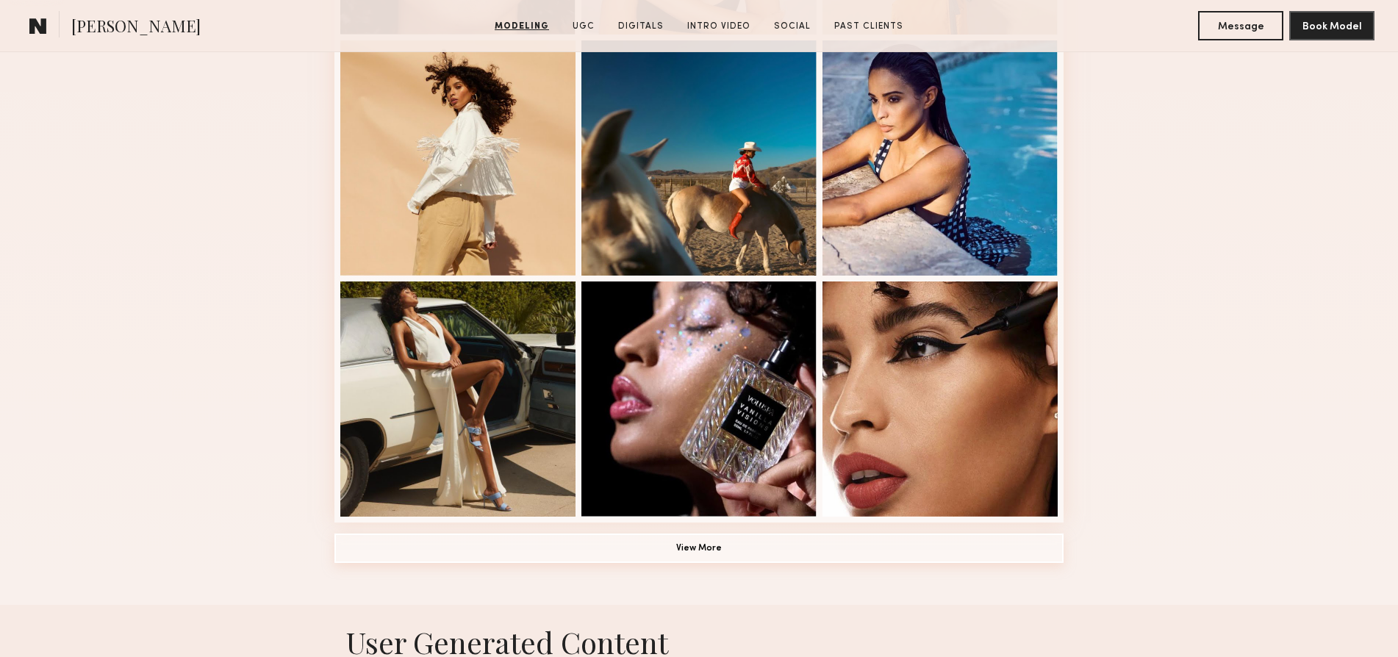
click at [670, 559] on button "View More" at bounding box center [699, 548] width 729 height 29
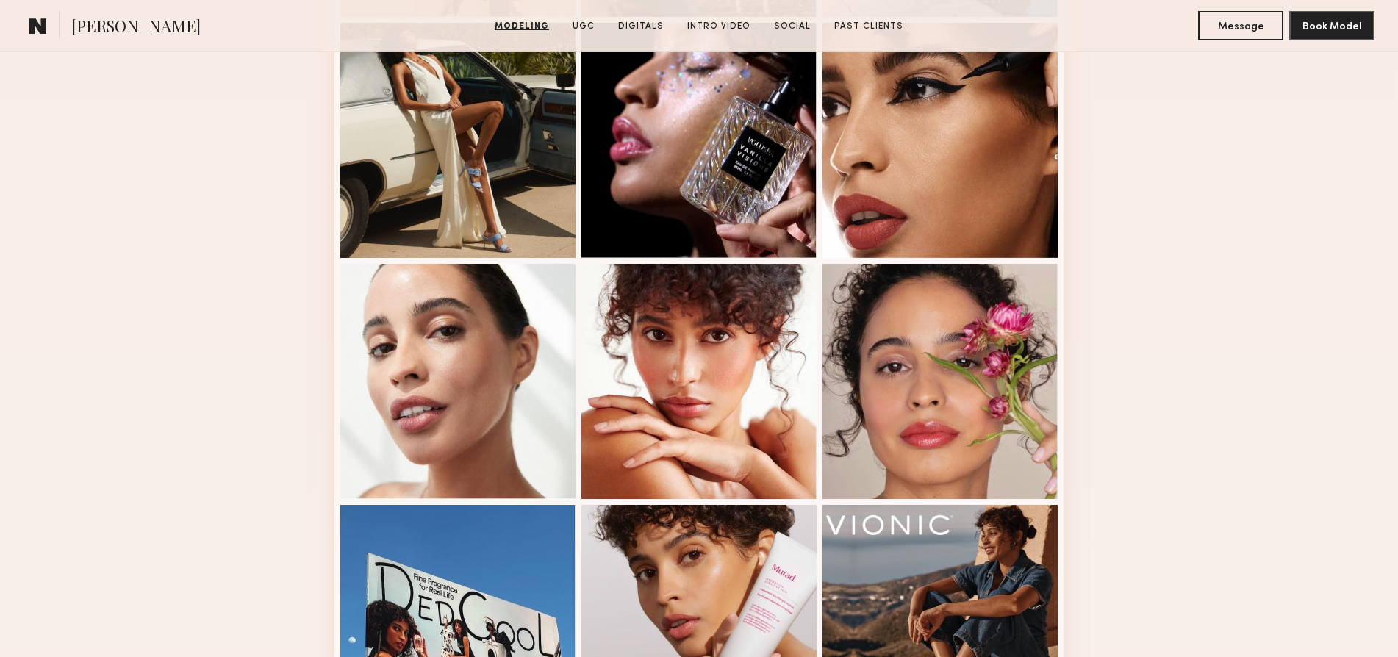
scroll to position [1186, 0]
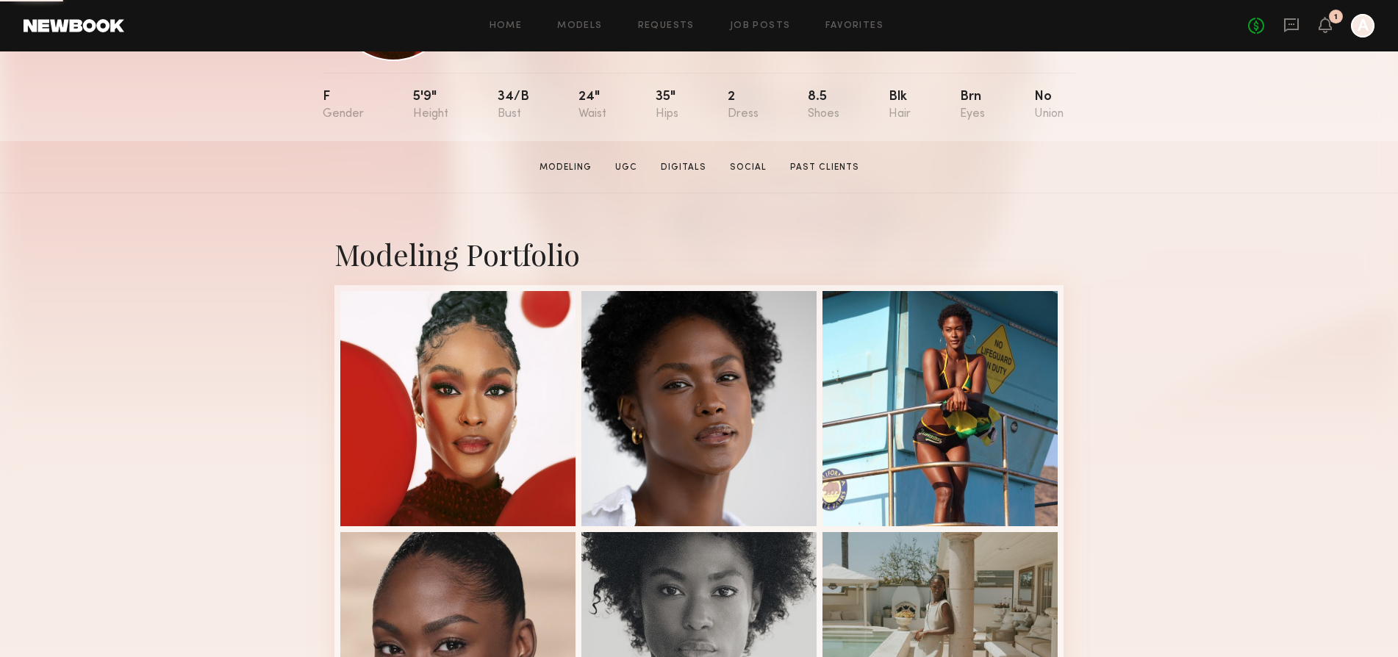
scroll to position [261, 0]
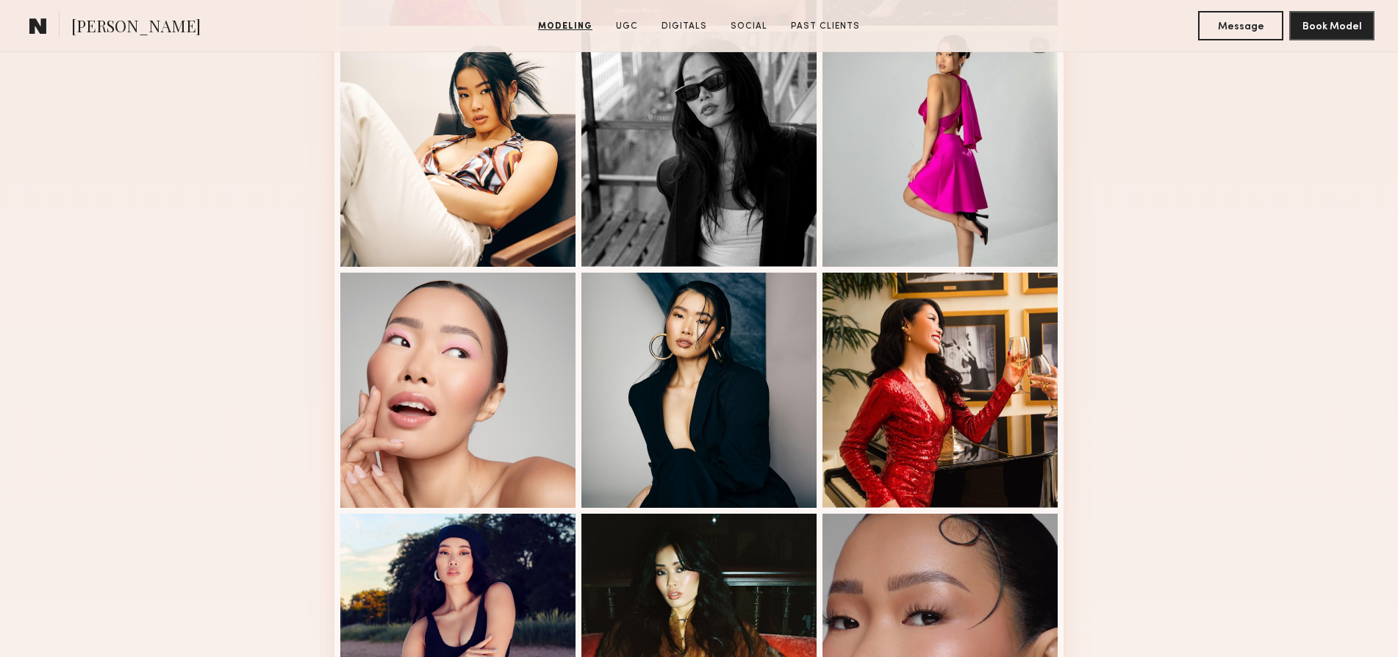
scroll to position [802, 0]
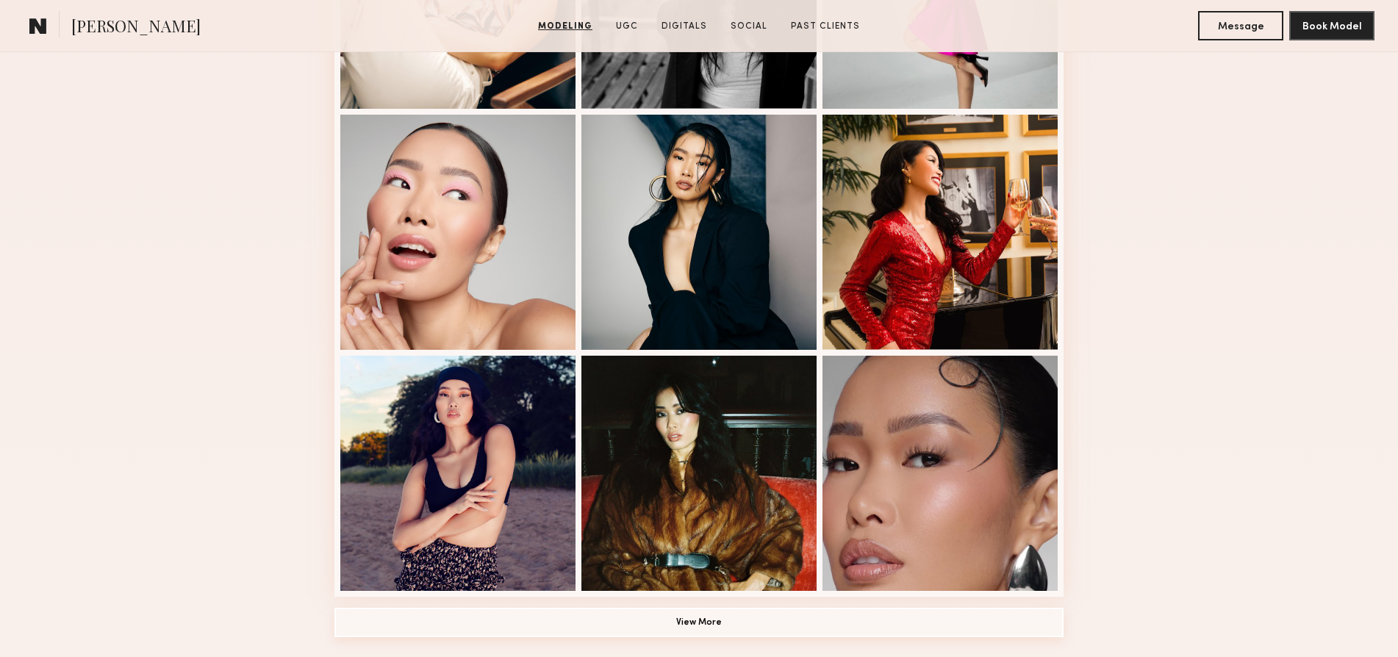
click at [695, 621] on button "View More" at bounding box center [699, 622] width 729 height 29
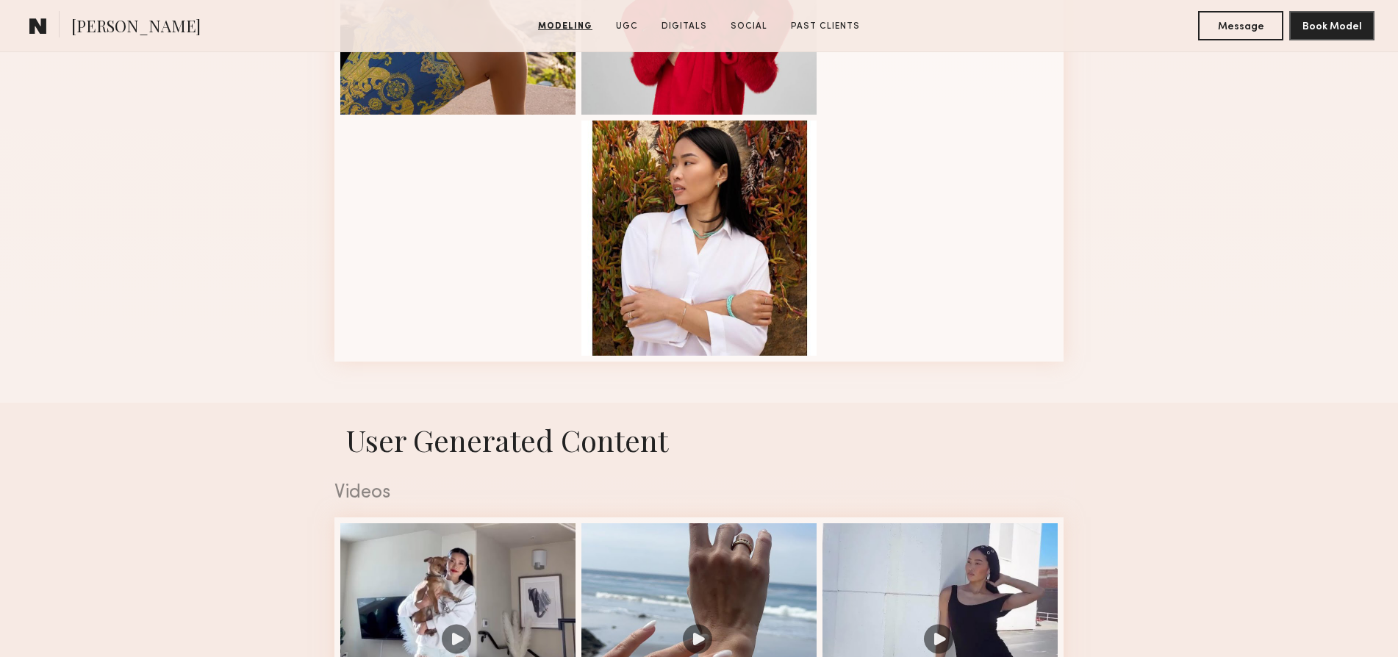
scroll to position [2168, 0]
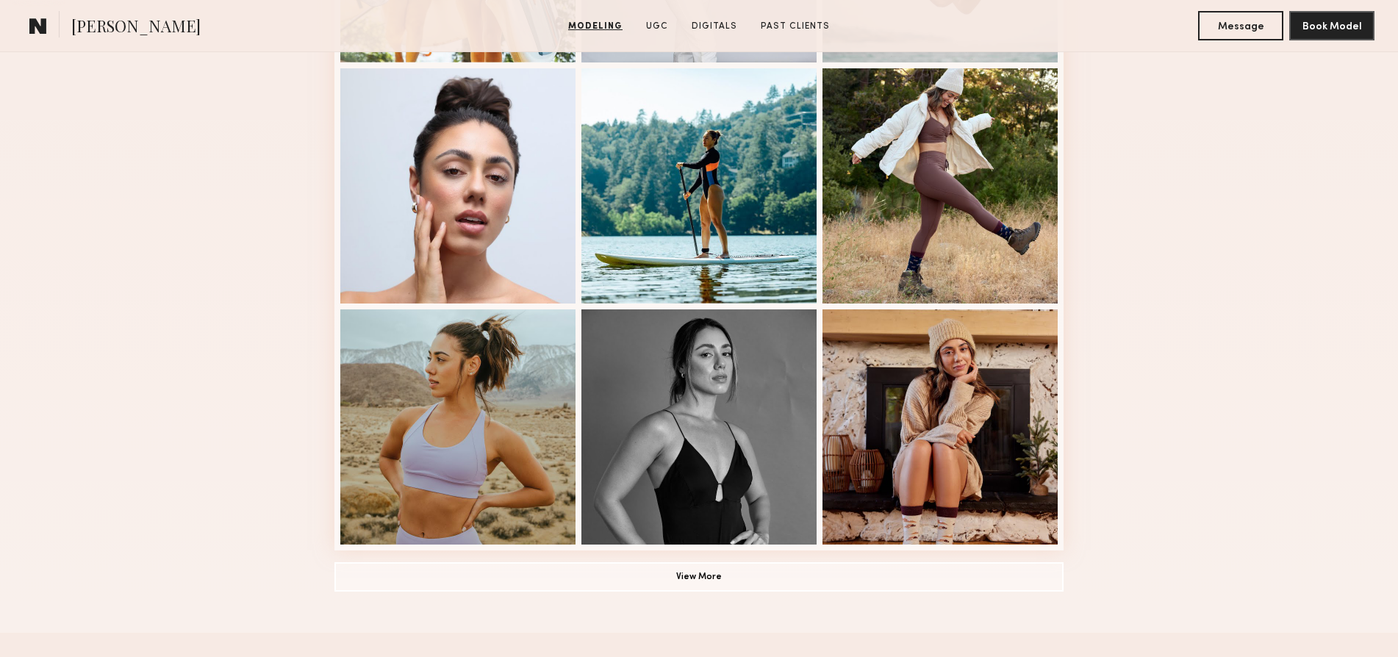
scroll to position [962, 0]
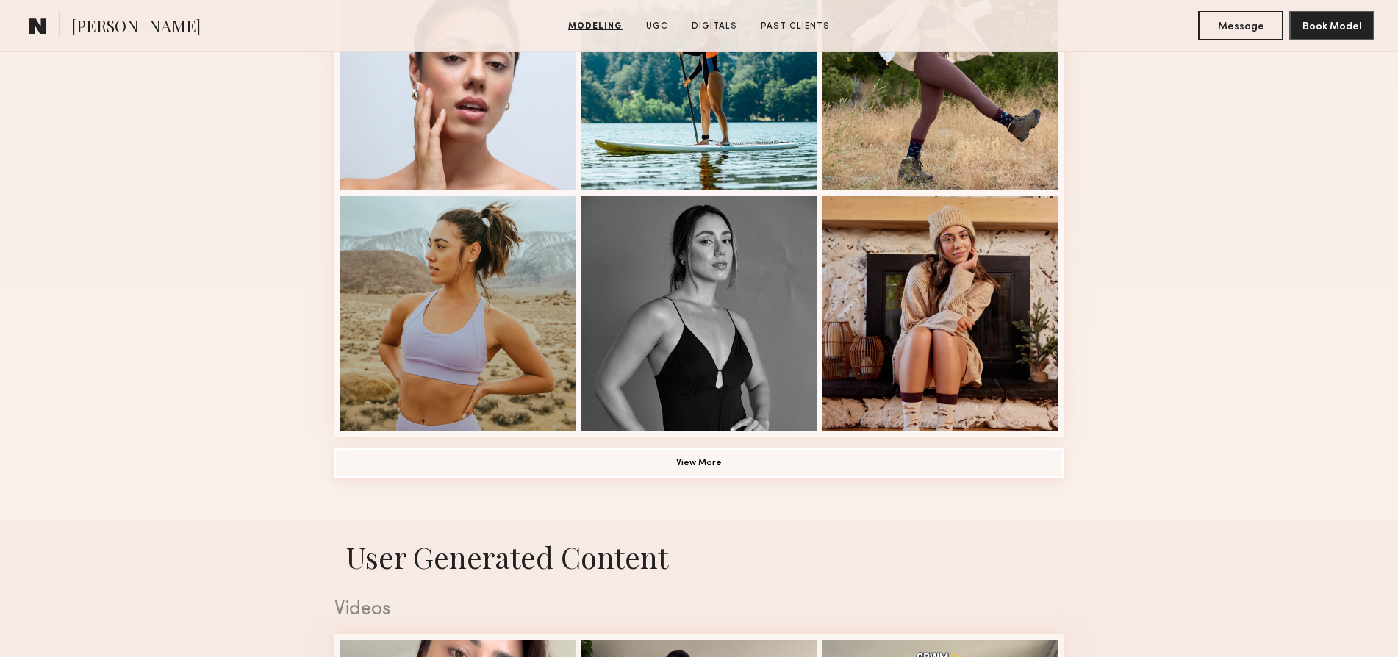
click at [716, 458] on button "View More" at bounding box center [699, 462] width 729 height 29
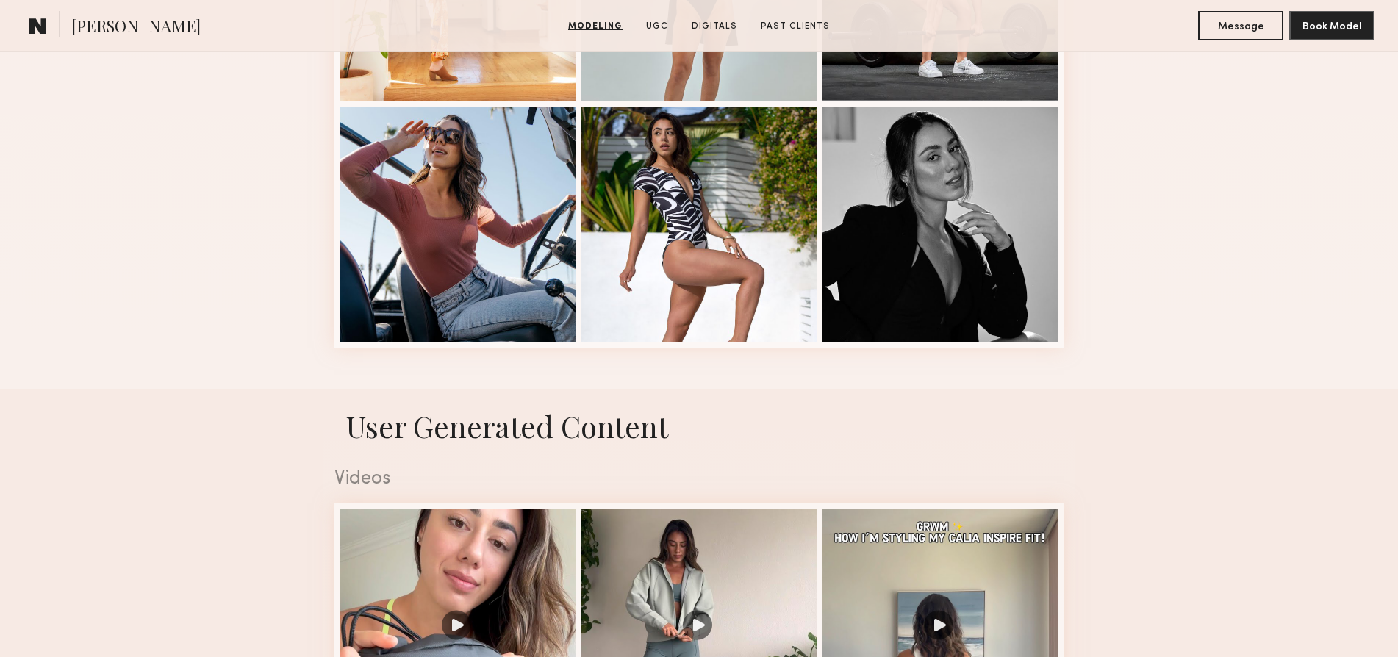
scroll to position [1537, 0]
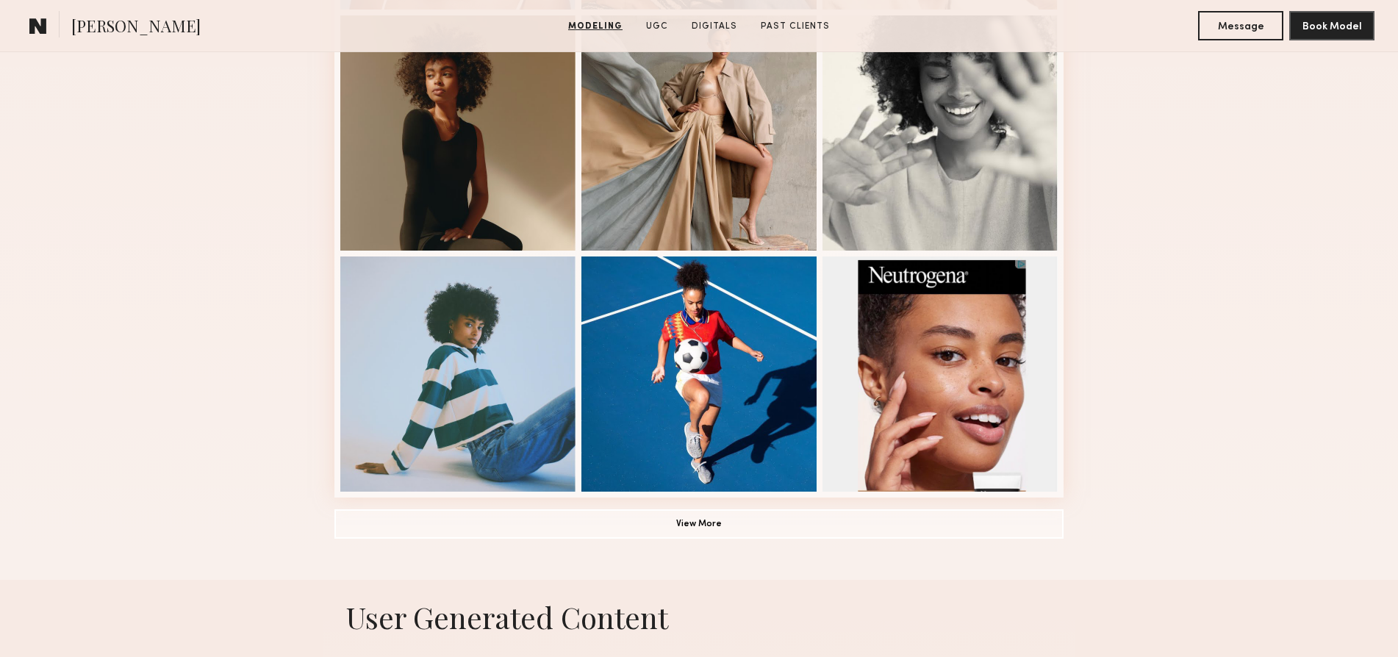
scroll to position [975, 0]
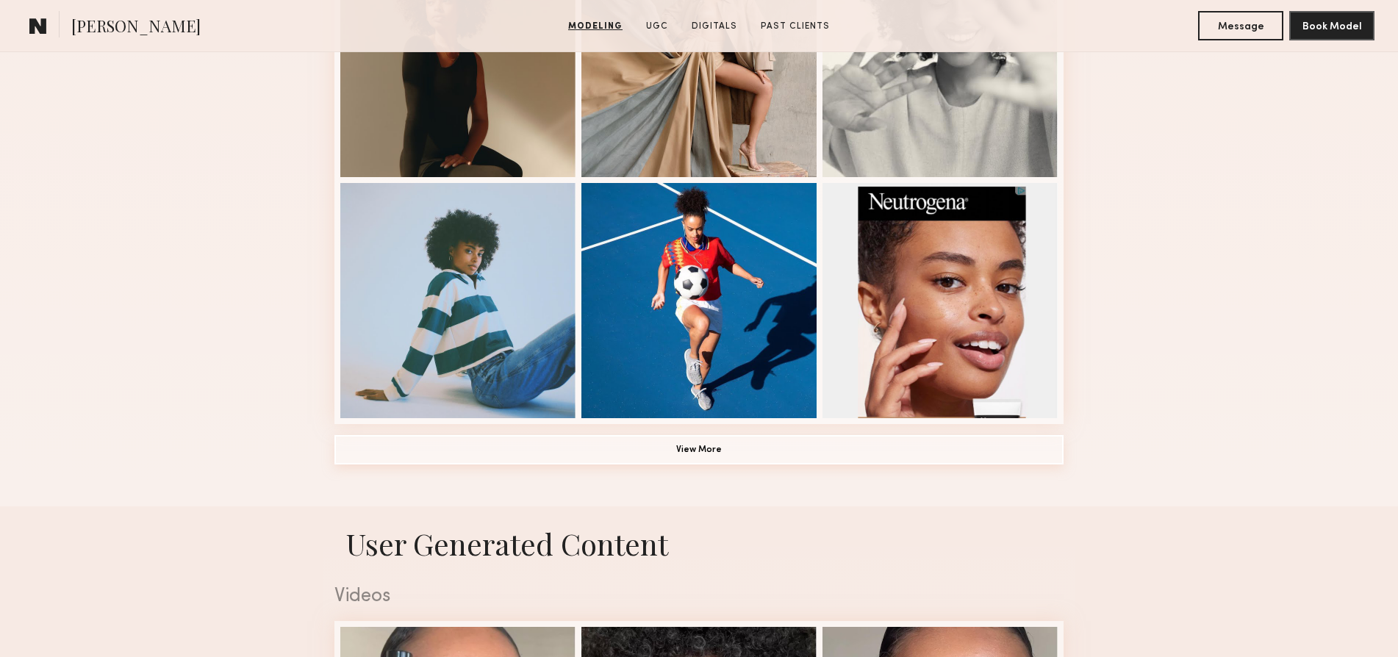
click at [714, 449] on button "View More" at bounding box center [699, 449] width 729 height 29
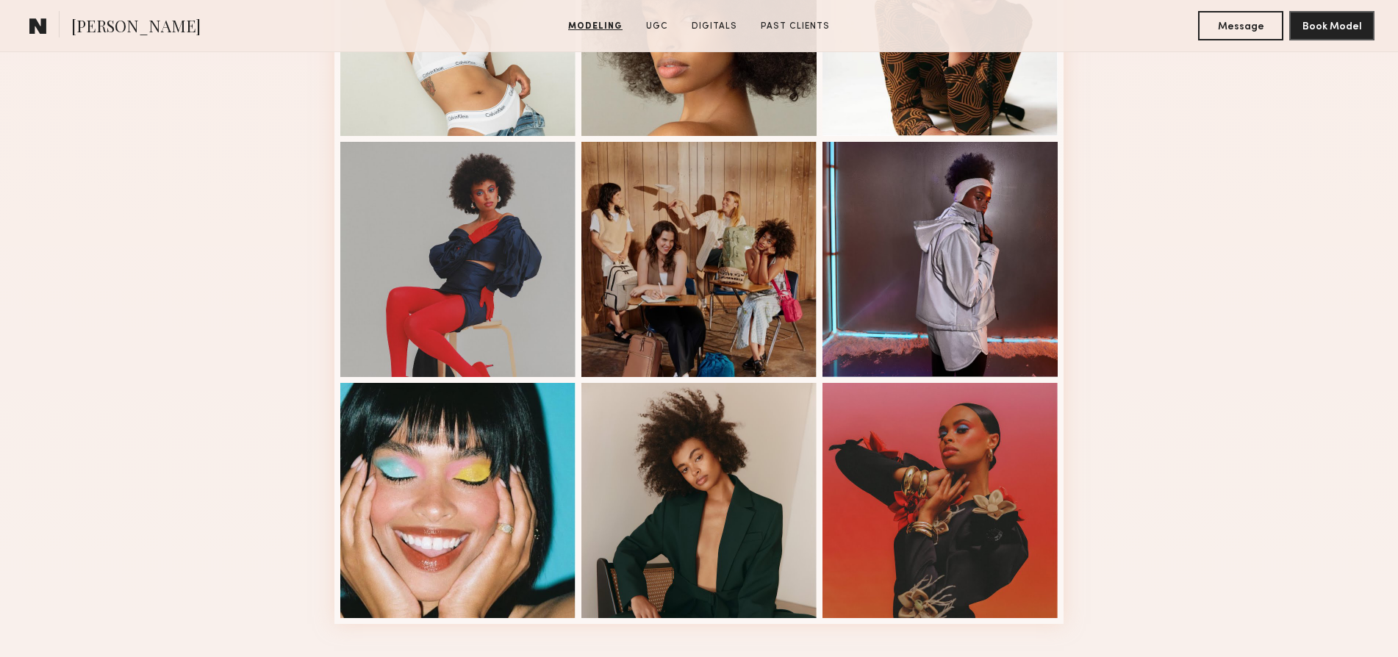
scroll to position [1970, 0]
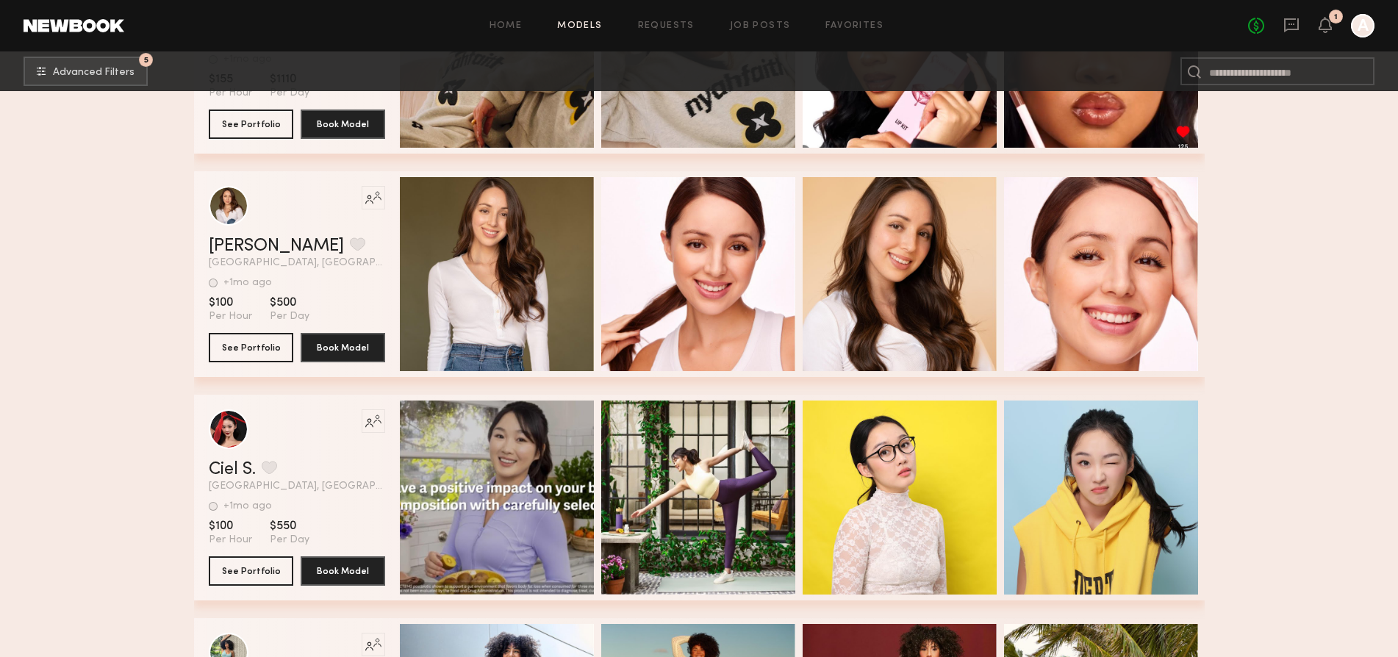
scroll to position [77592, 0]
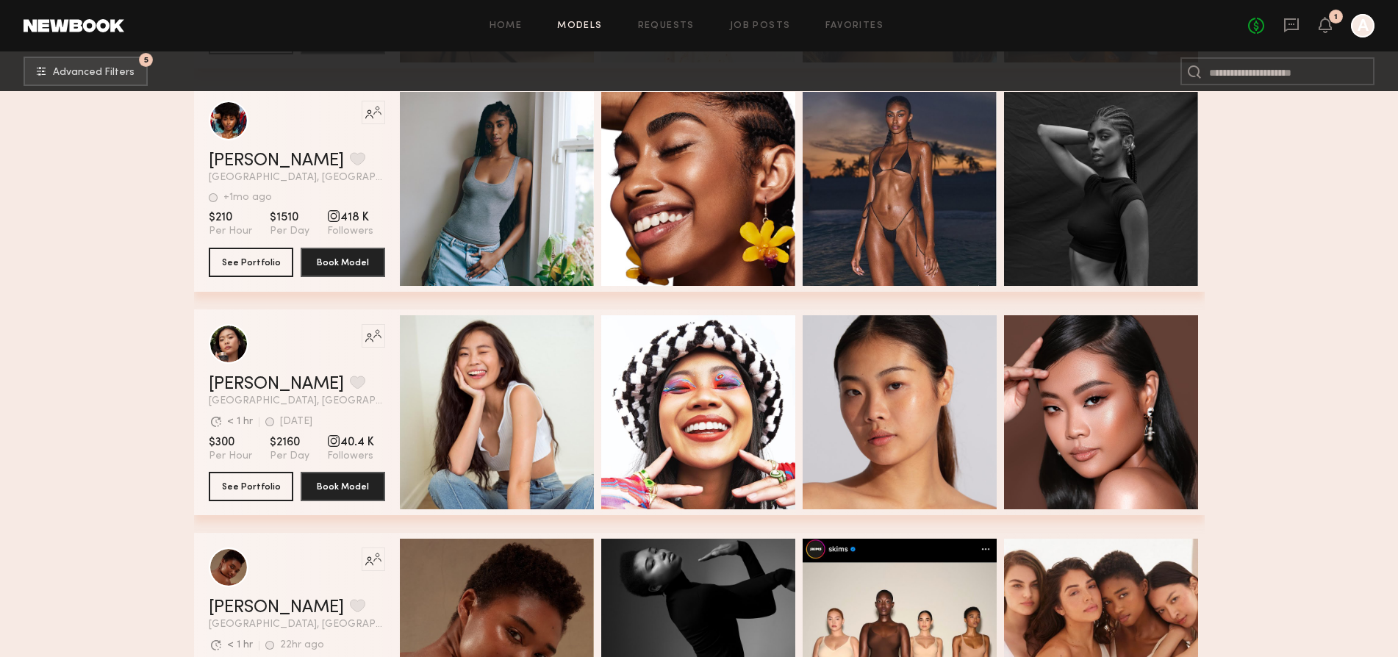
scroll to position [34896, 0]
